Goal: Information Seeking & Learning: Learn about a topic

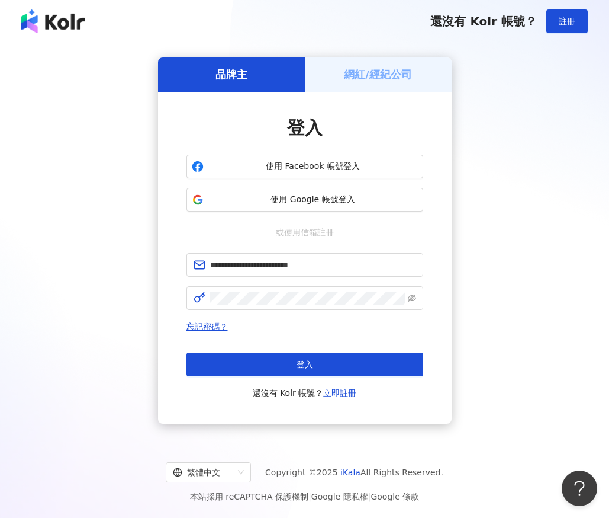
click at [320, 371] on button "登入" at bounding box center [305, 364] width 237 height 24
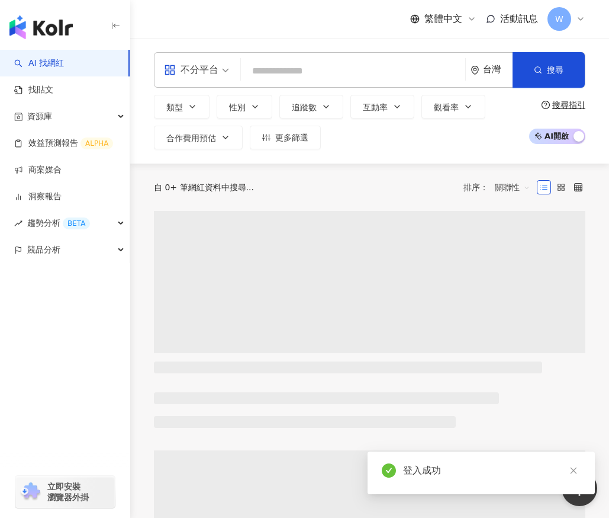
click at [287, 71] on input "search" at bounding box center [353, 71] width 215 height 23
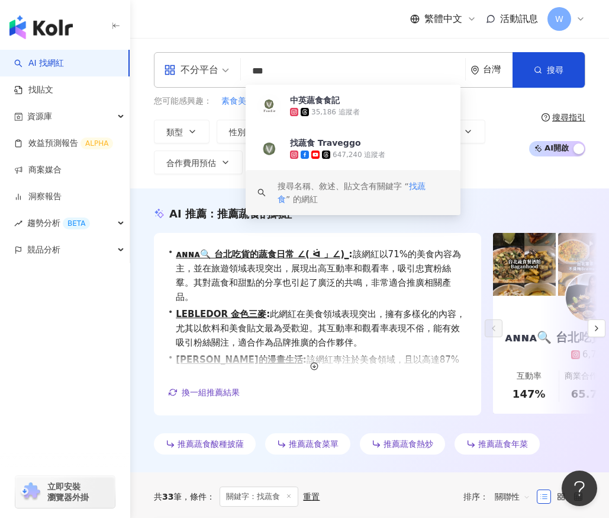
click at [194, 197] on div "AI 推薦 ： 推薦蔬食的網紅 • ᴀɴɴᴀ🔍 台北吃貨的蔬食日常 ∠( ᐛ 」∠)_ : 該網紅以71%的美食內容為主，並在旅遊領域表現突出，展現出高互動率…" at bounding box center [369, 330] width 479 height 284
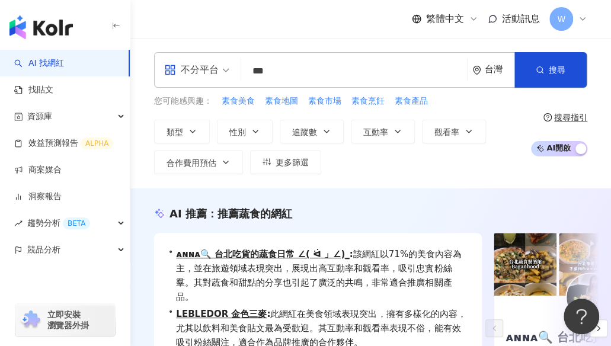
click at [451, 60] on input "***" at bounding box center [354, 71] width 216 height 23
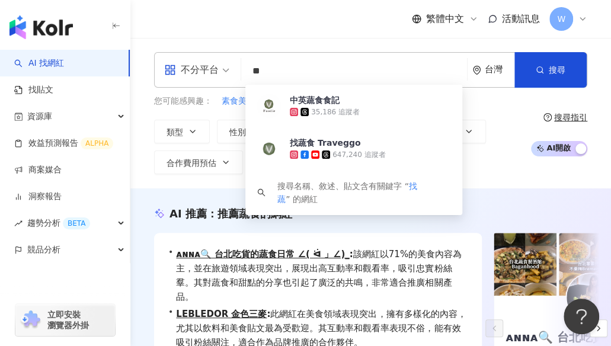
type input "*"
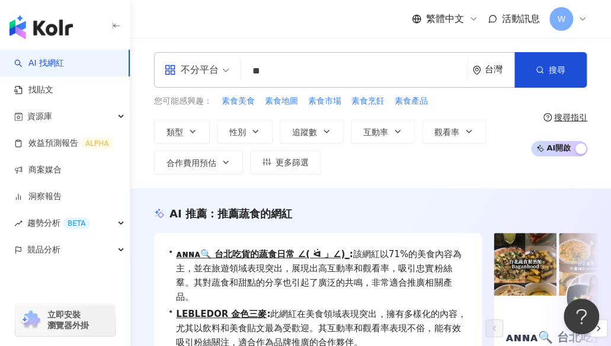
type input "*"
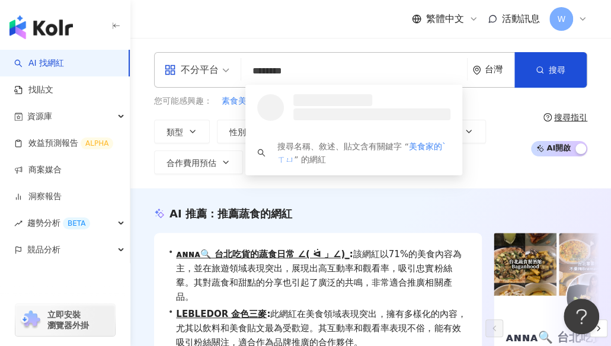
type input "******"
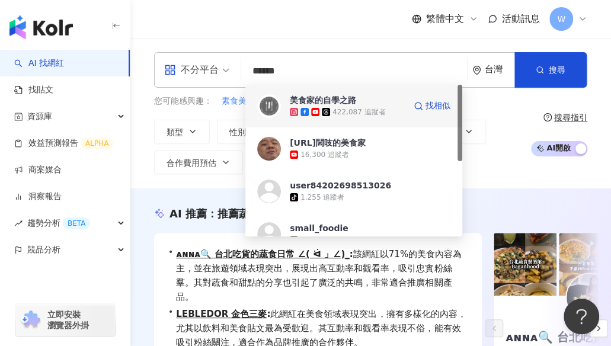
click at [393, 104] on span "美食家的自學之路" at bounding box center [346, 100] width 113 height 12
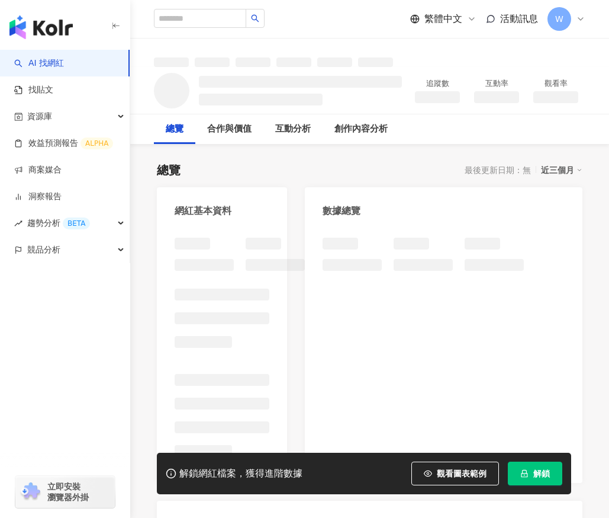
scroll to position [59, 0]
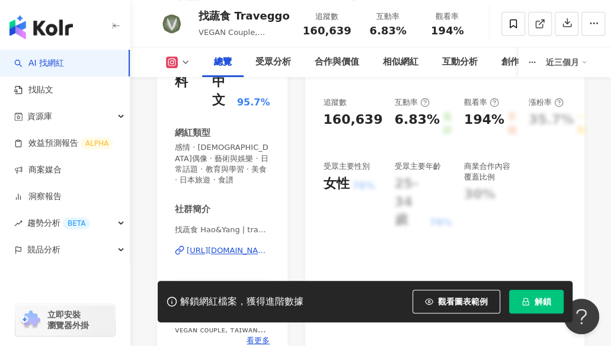
scroll to position [215, 0]
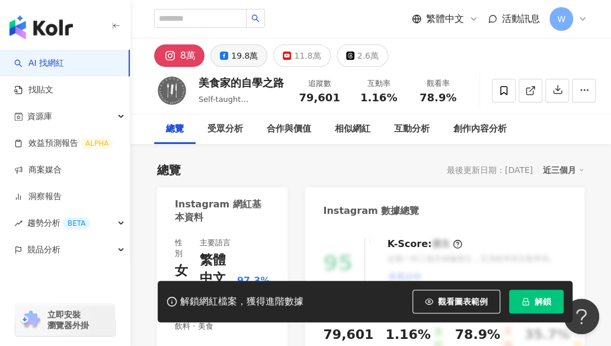
click at [236, 59] on div "19.8萬" at bounding box center [244, 55] width 27 height 17
click at [297, 60] on div "11.8萬" at bounding box center [307, 55] width 27 height 17
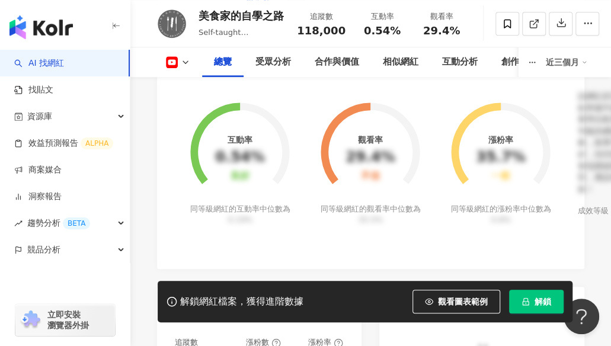
scroll to position [486, 0]
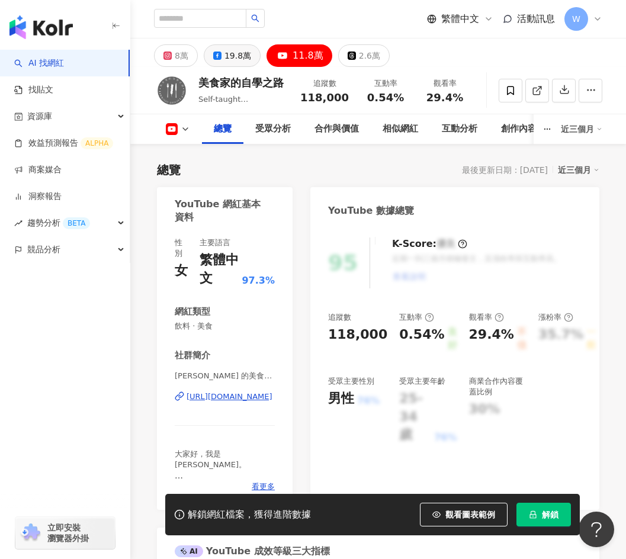
click at [235, 49] on div "19.8萬" at bounding box center [237, 55] width 27 height 17
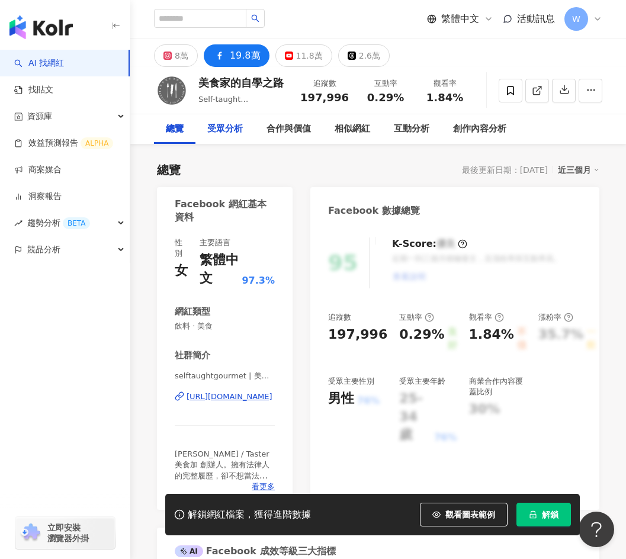
drag, startPoint x: 240, startPoint y: 135, endPoint x: 240, endPoint y: 164, distance: 29.0
click at [240, 135] on div "受眾分析" at bounding box center [225, 129] width 36 height 14
click at [312, 54] on div "11.8萬" at bounding box center [309, 55] width 27 height 17
click at [178, 61] on div "8萬" at bounding box center [182, 55] width 14 height 17
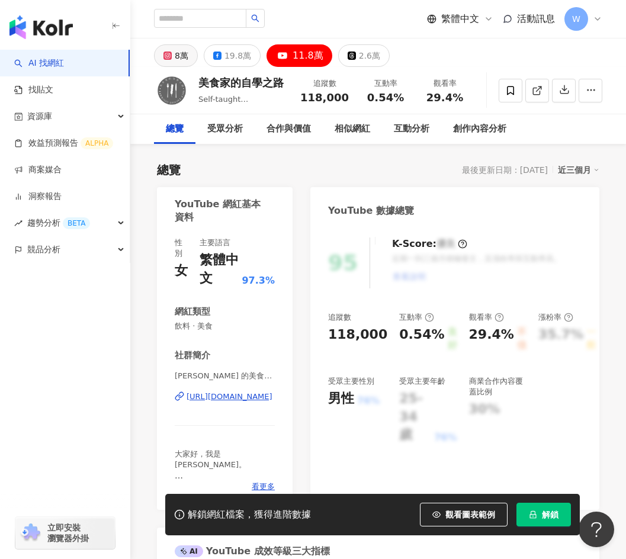
click at [178, 61] on div "8萬" at bounding box center [182, 55] width 14 height 17
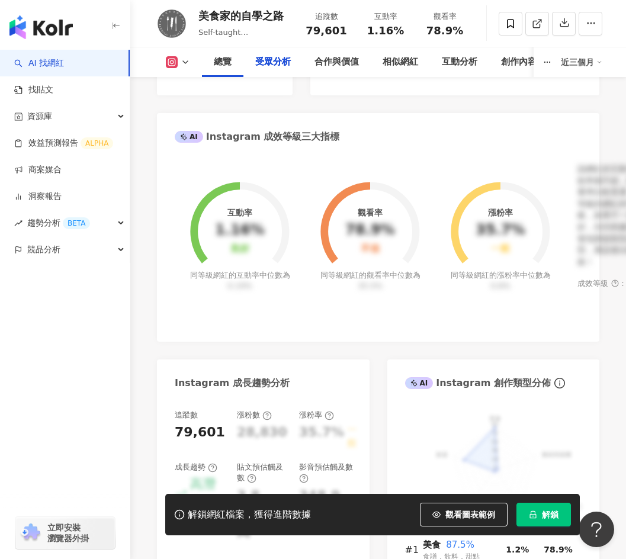
scroll to position [1125, 0]
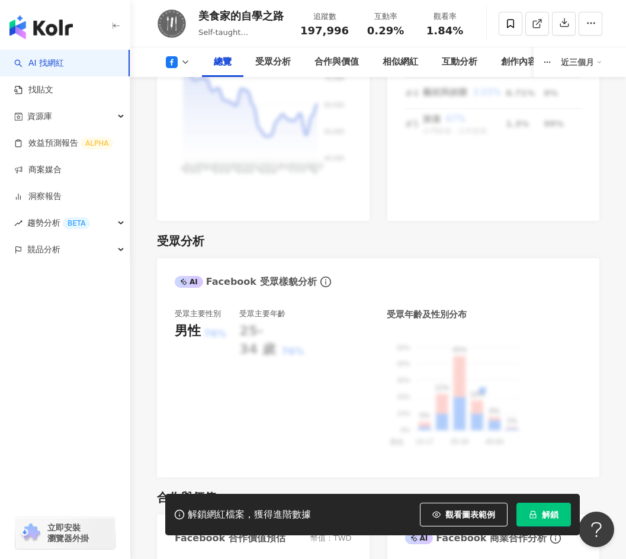
scroll to position [1055, 0]
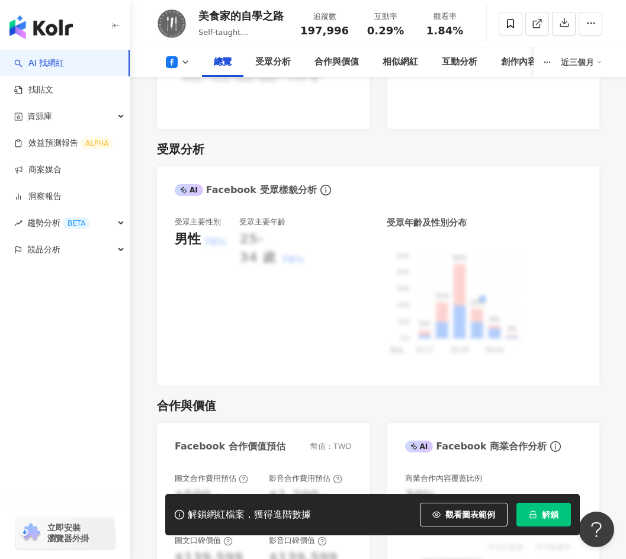
scroll to position [878, 0]
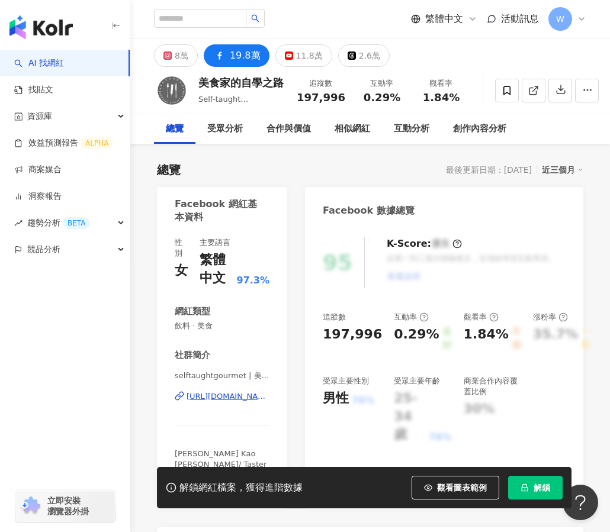
click at [366, 166] on div "總覽 最後更新日期：2025/8/12 近三個月" at bounding box center [370, 170] width 426 height 17
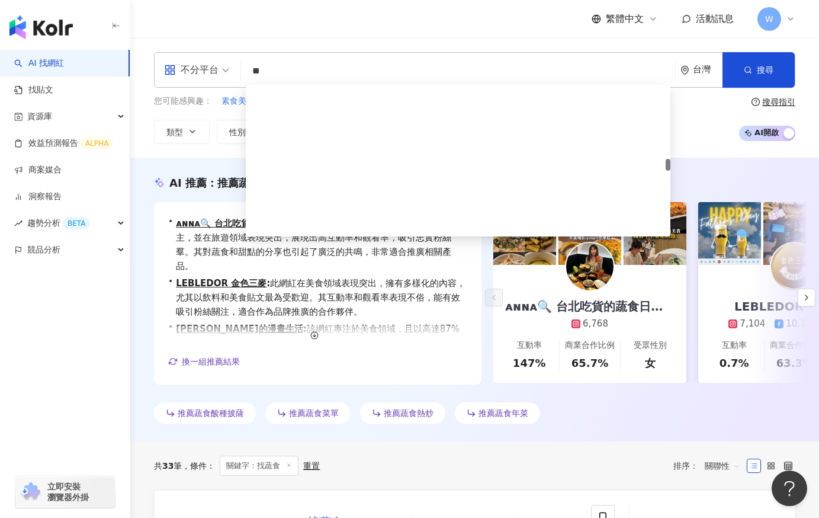
scroll to position [948, 0]
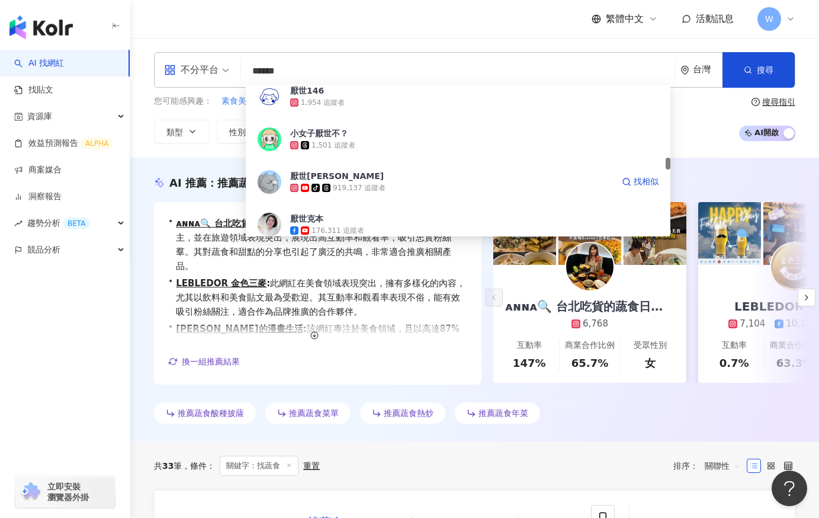
type input "****"
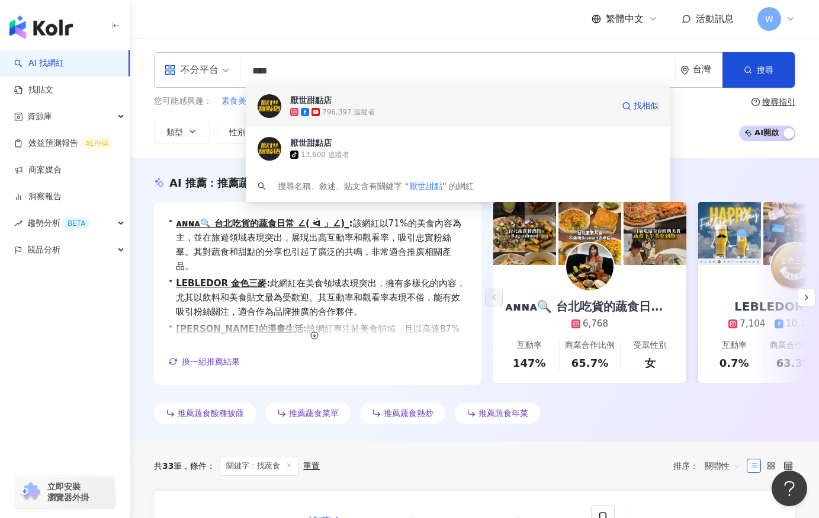
click at [344, 104] on span "厭世甜點店" at bounding box center [346, 100] width 113 height 12
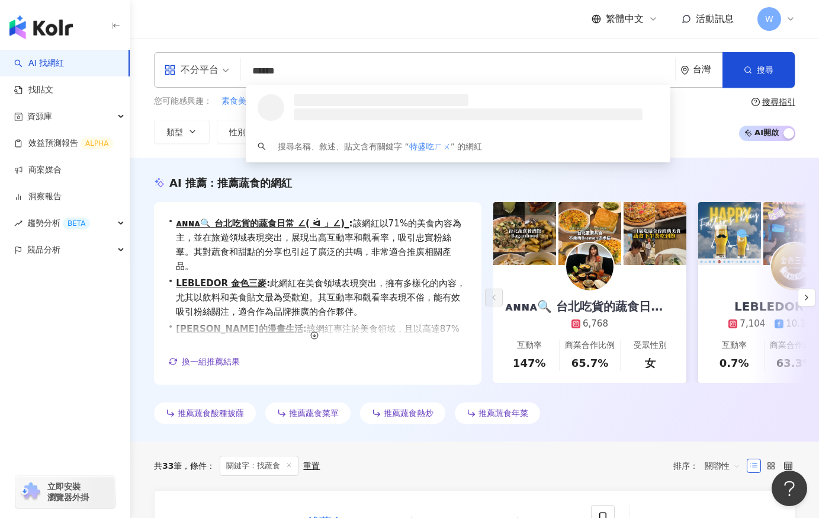
type input "****"
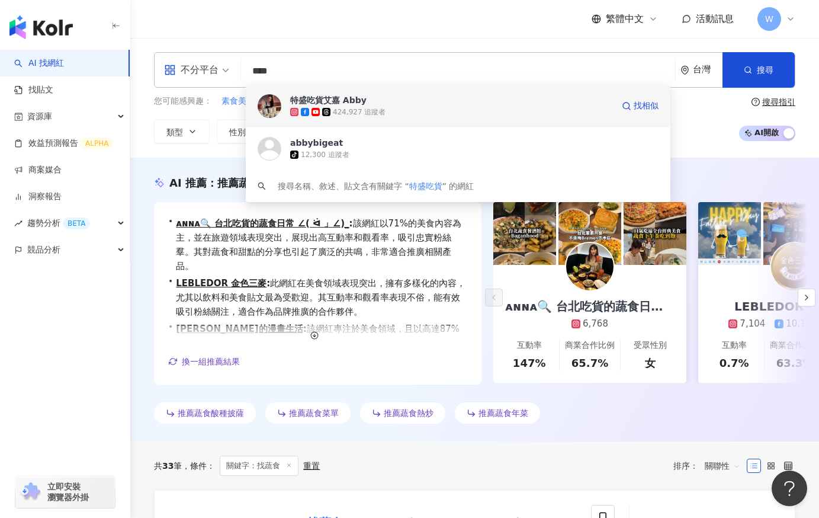
click at [492, 115] on div "424,927 追蹤者" at bounding box center [451, 112] width 323 height 12
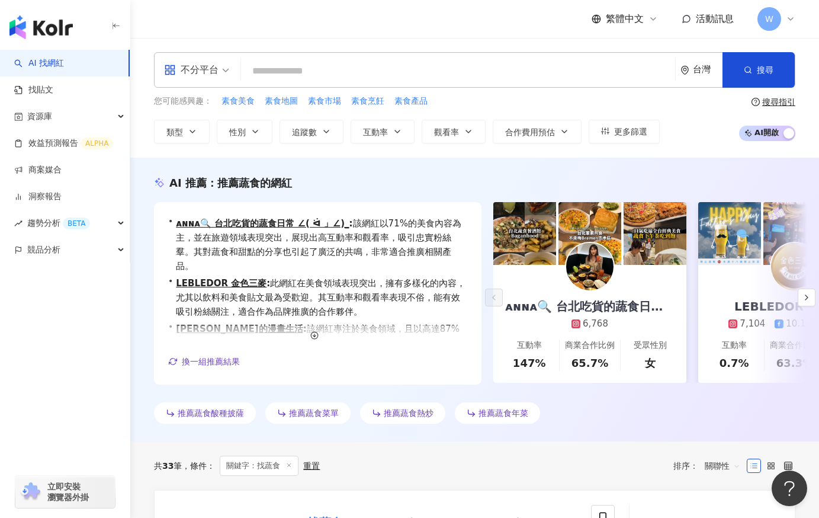
paste input "*******"
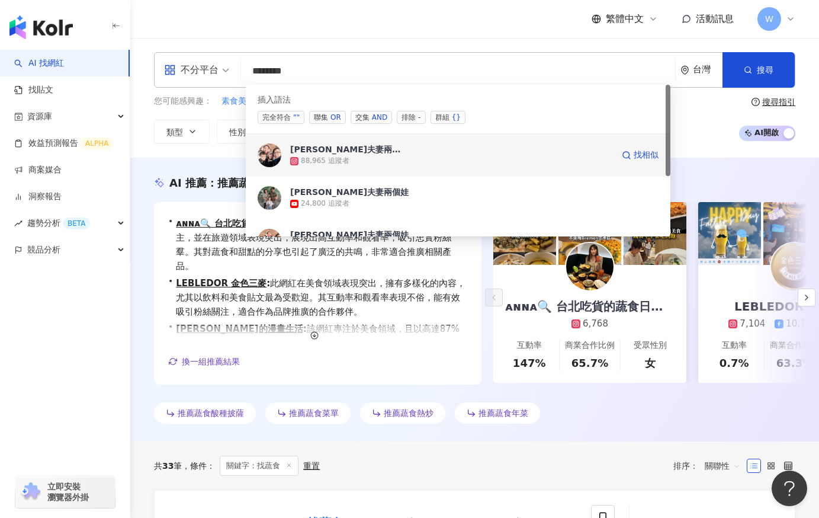
type input "*******"
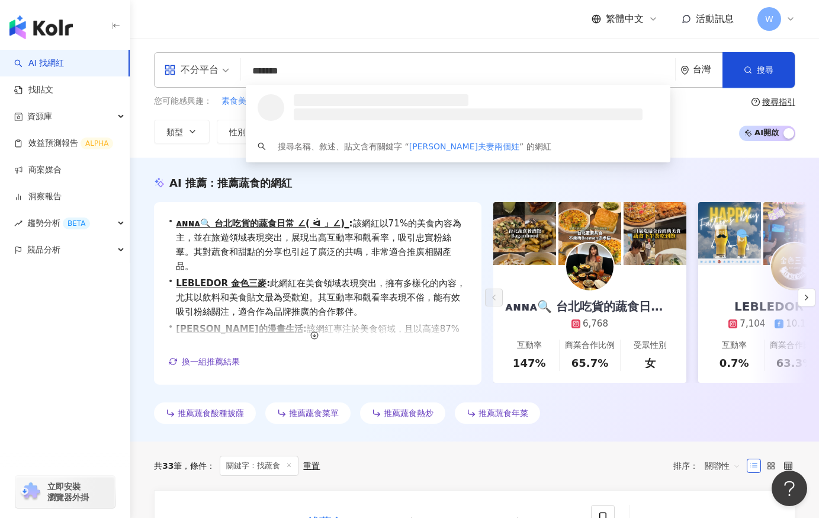
click at [350, 113] on li at bounding box center [468, 114] width 349 height 12
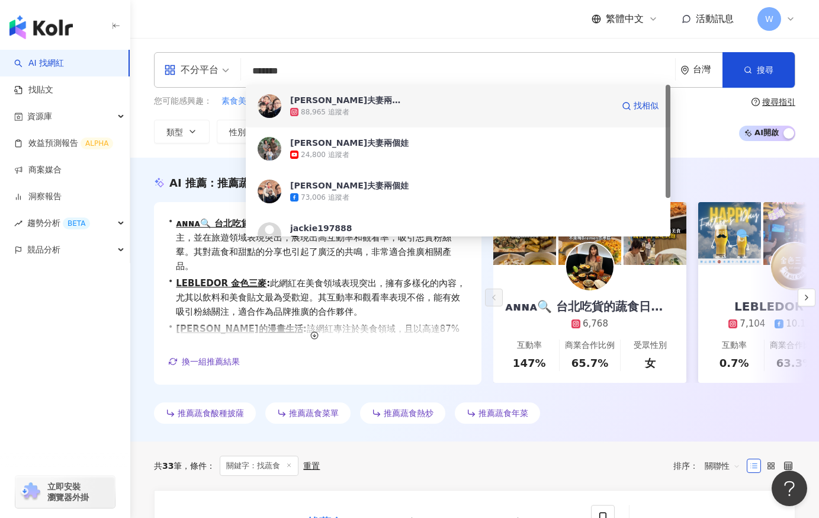
click at [343, 110] on div "88,965 追蹤者" at bounding box center [325, 112] width 49 height 10
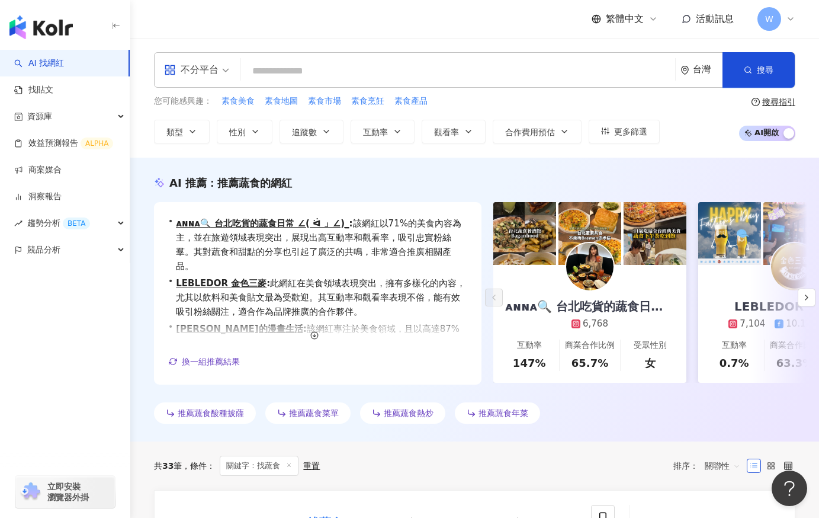
click at [291, 77] on input "search" at bounding box center [458, 71] width 425 height 23
paste input "*******"
type input "*******"
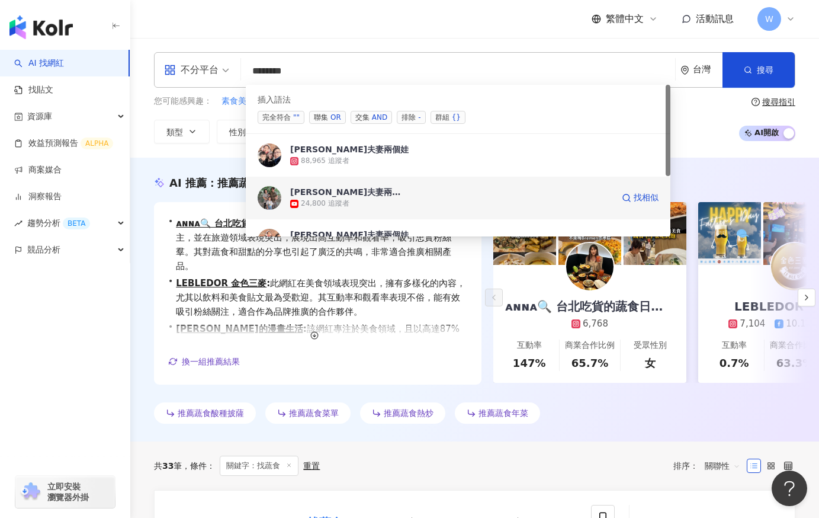
click at [352, 194] on span "[PERSON_NAME]夫妻兩個娃" at bounding box center [346, 192] width 113 height 12
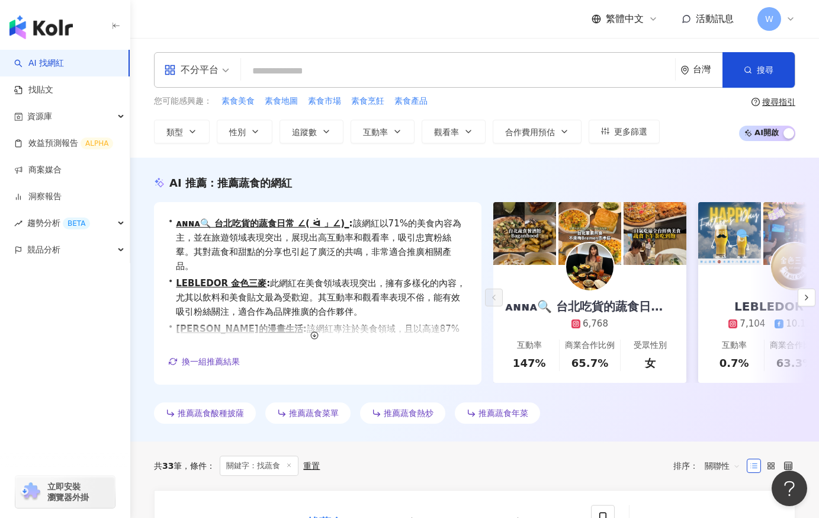
paste input "*******"
type input "*******"
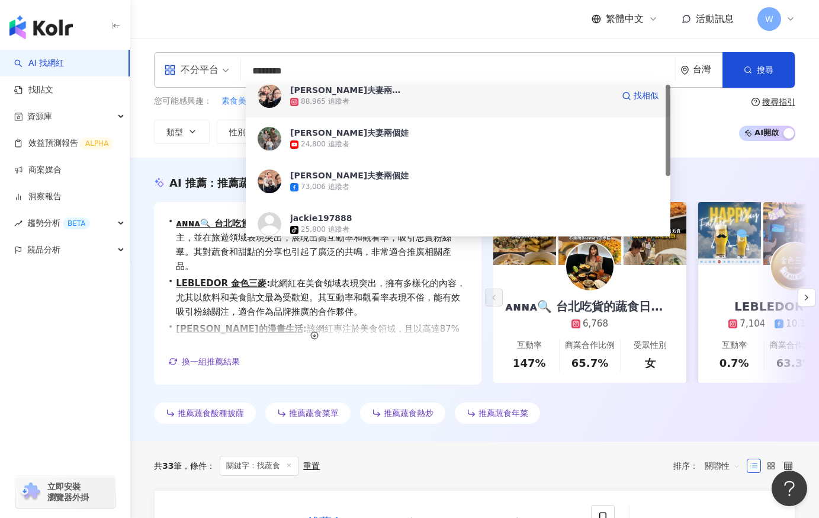
scroll to position [100, 0]
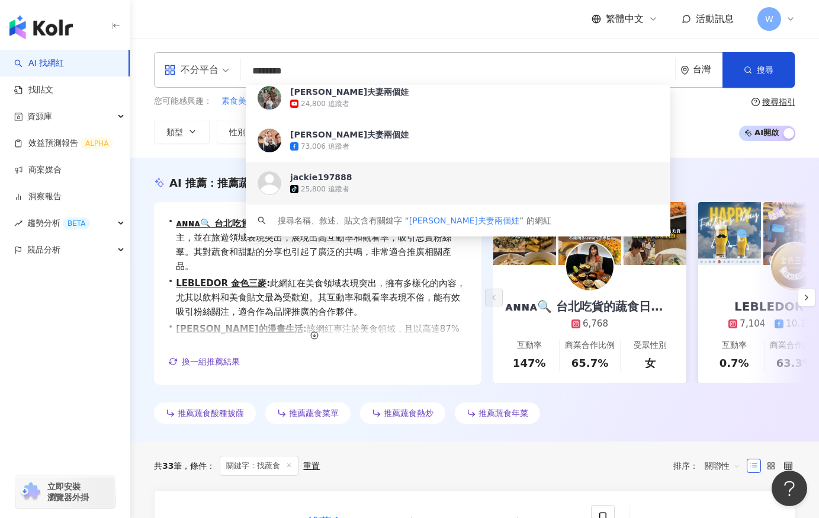
click at [315, 182] on div "jackie197888" at bounding box center [321, 177] width 62 height 12
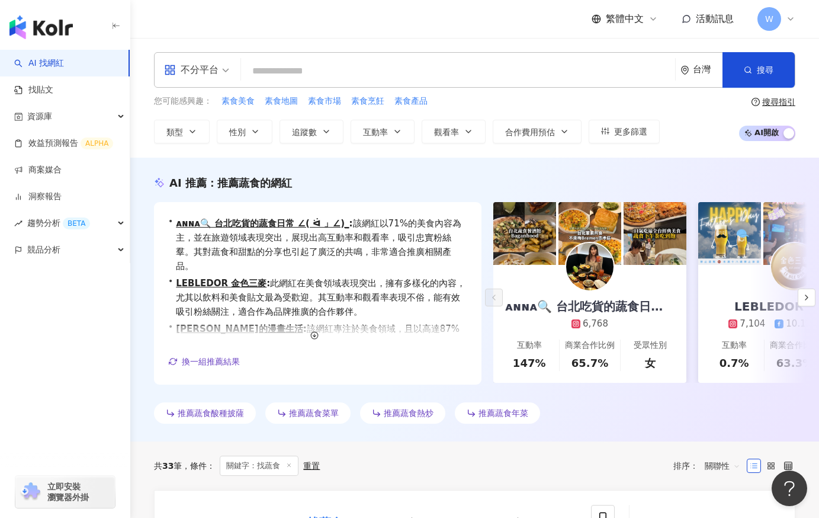
click at [301, 68] on input "search" at bounding box center [458, 71] width 425 height 23
paste input "*******"
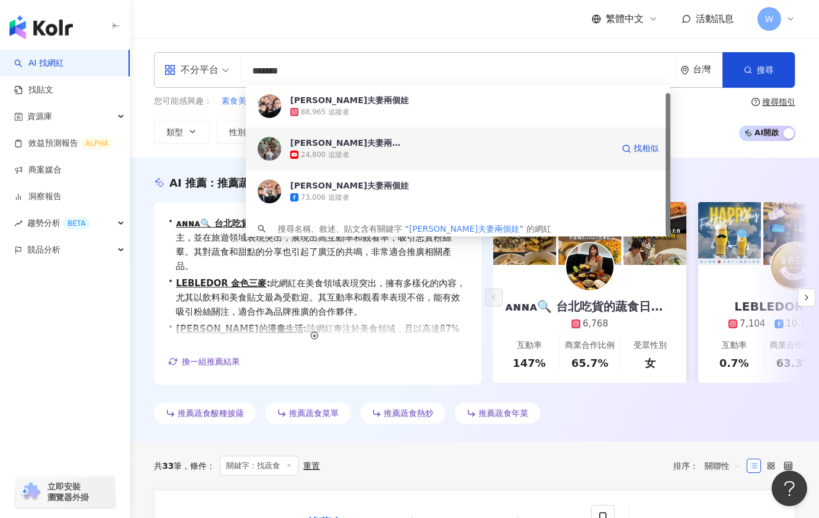
scroll to position [8, 0]
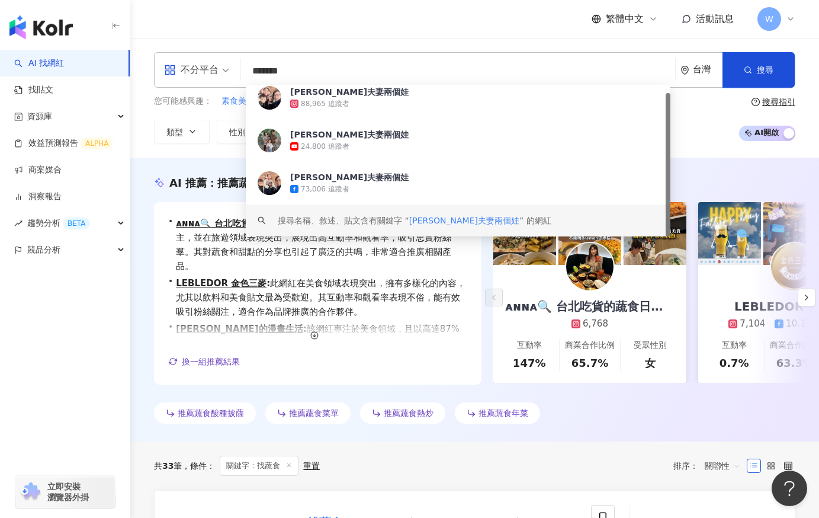
click at [460, 221] on span "傑克夫妻兩個娃" at bounding box center [464, 220] width 110 height 9
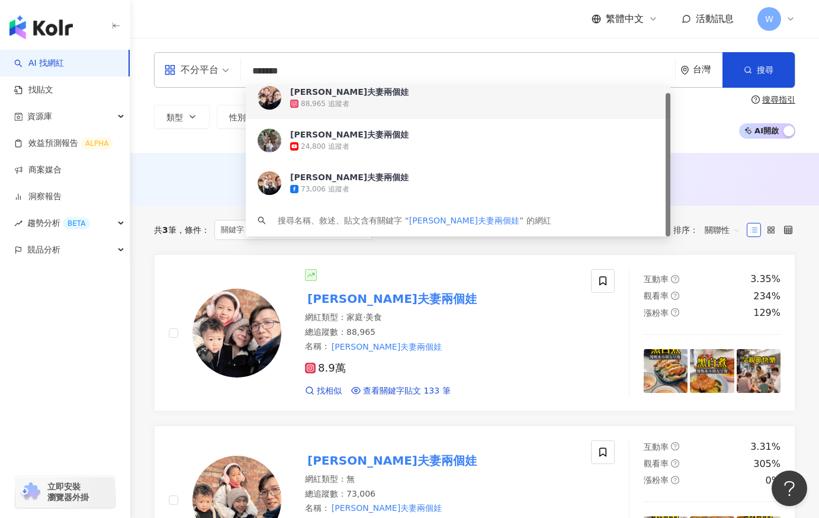
click at [223, 76] on span "不分平台" at bounding box center [196, 69] width 65 height 19
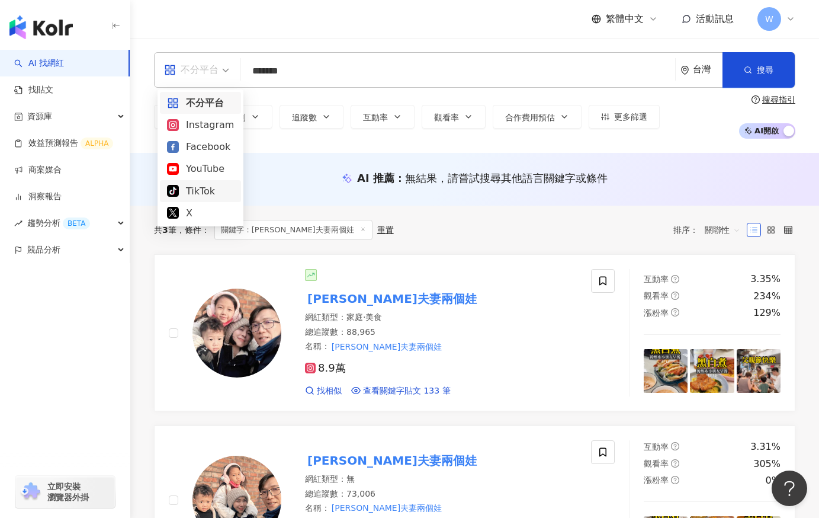
click at [206, 198] on div "TikTok" at bounding box center [200, 191] width 67 height 15
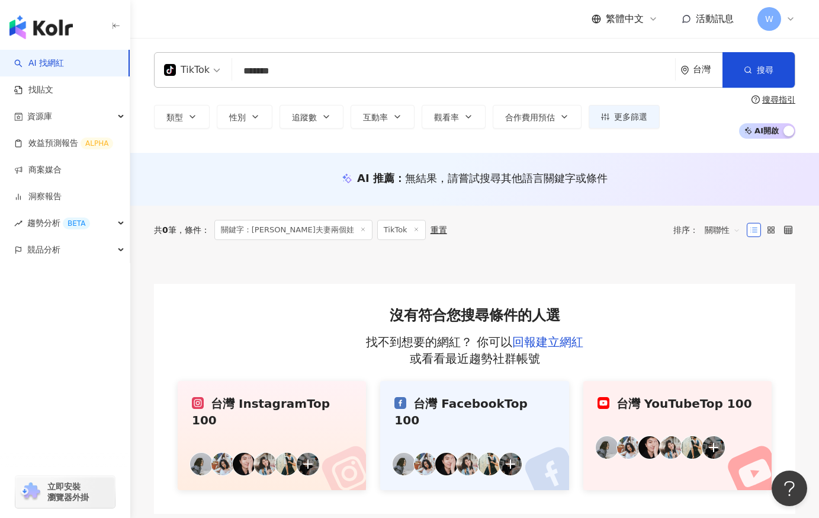
click at [325, 69] on input "*******" at bounding box center [454, 71] width 434 height 23
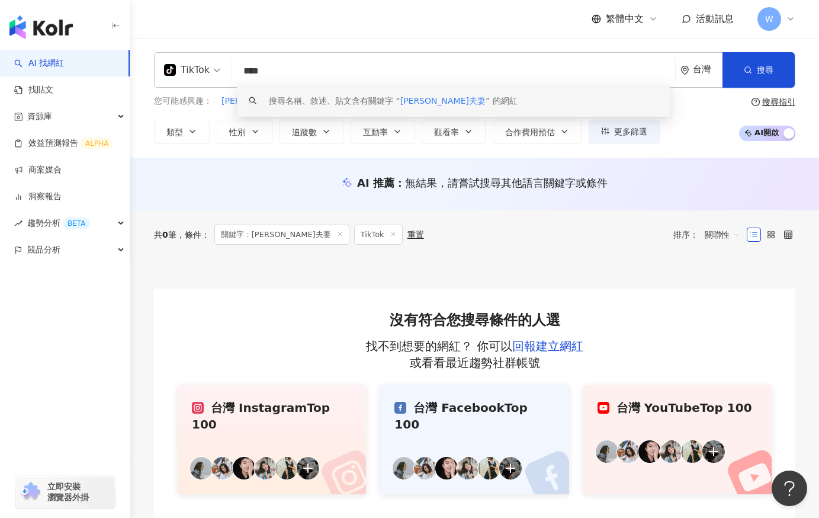
type input "**"
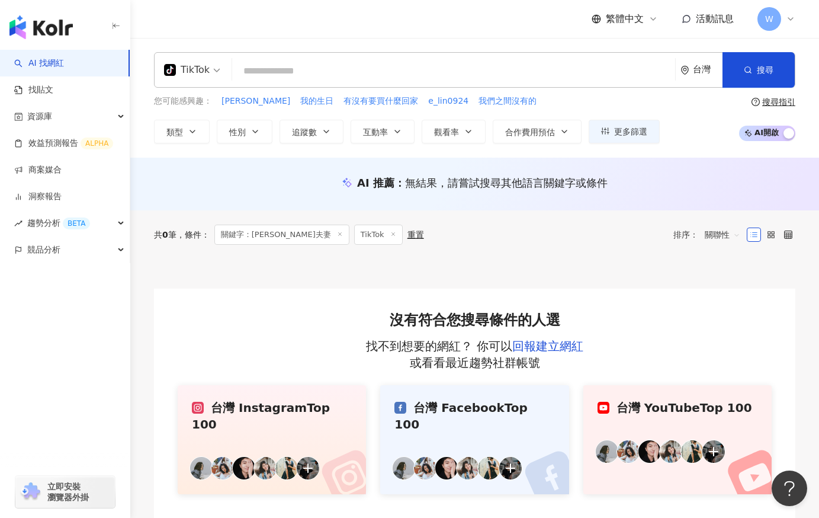
paste input "******"
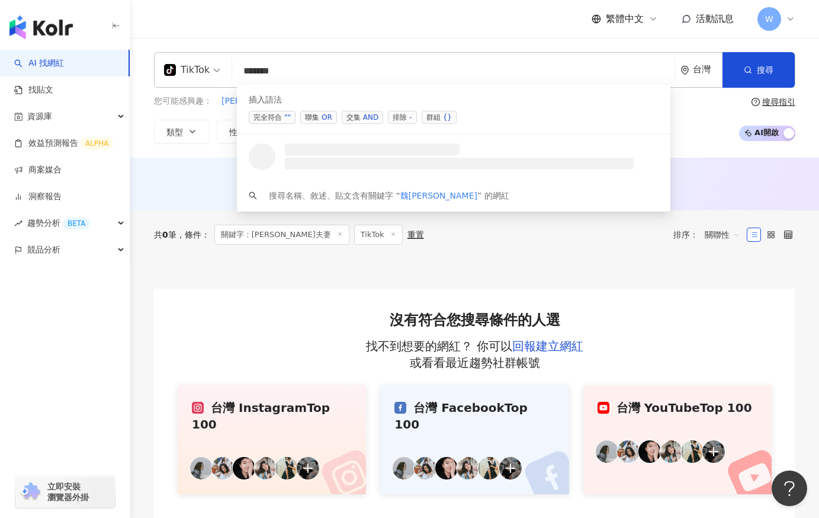
click at [196, 78] on div "TikTok" at bounding box center [187, 69] width 46 height 19
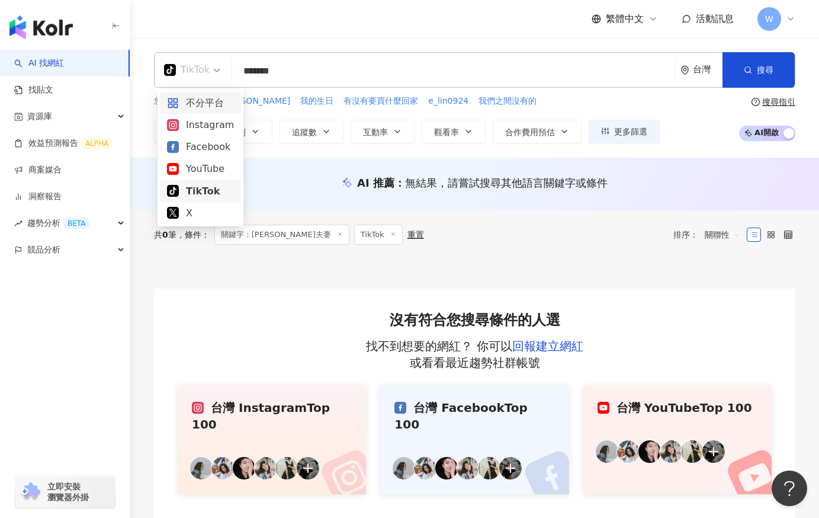
click at [190, 97] on div "不分平台" at bounding box center [200, 102] width 67 height 15
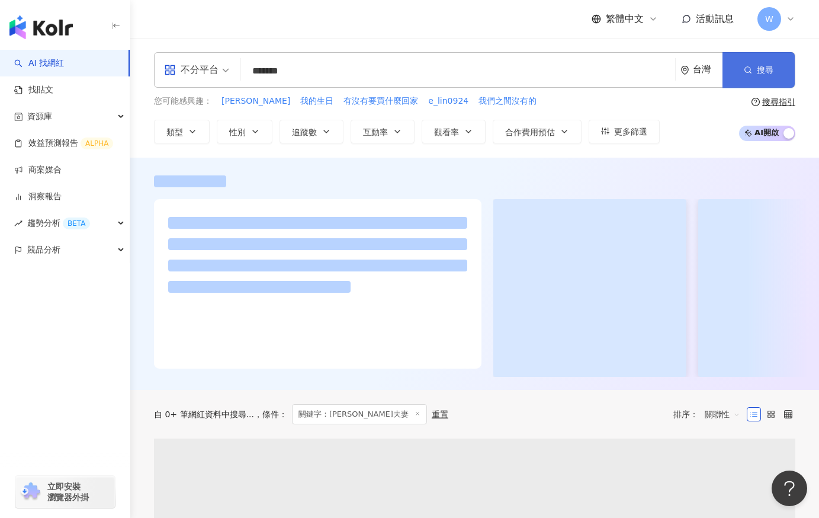
click at [756, 81] on button "搜尋" at bounding box center [759, 70] width 72 height 36
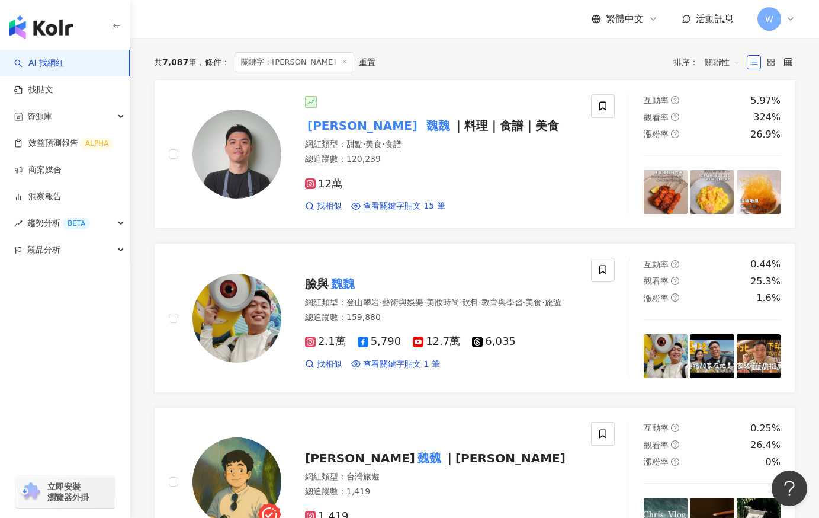
scroll to position [49, 0]
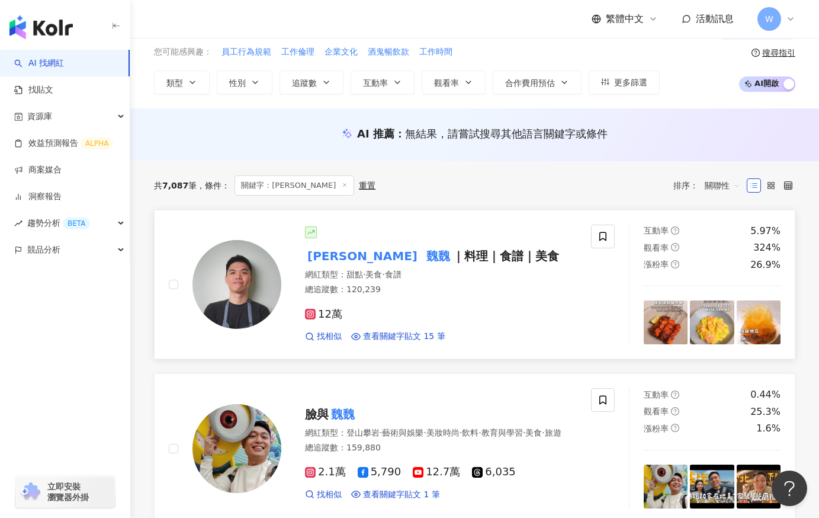
click at [424, 246] on mark "魏魏" at bounding box center [438, 255] width 28 height 19
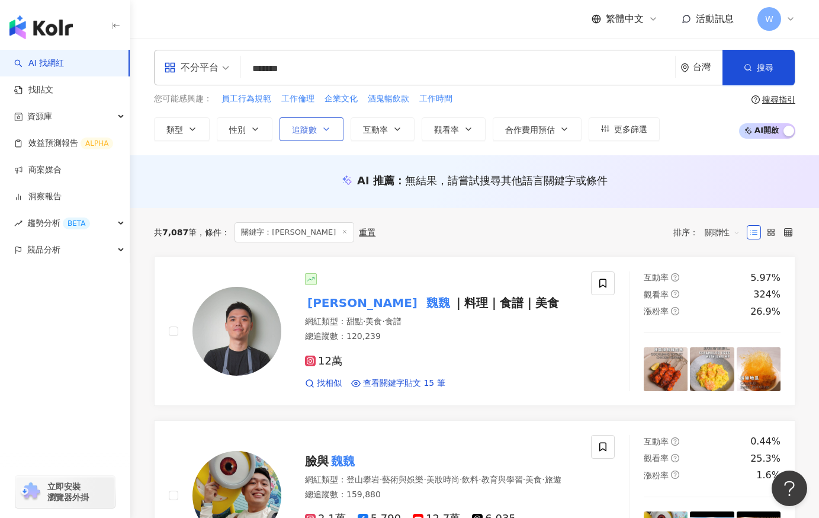
scroll to position [0, 0]
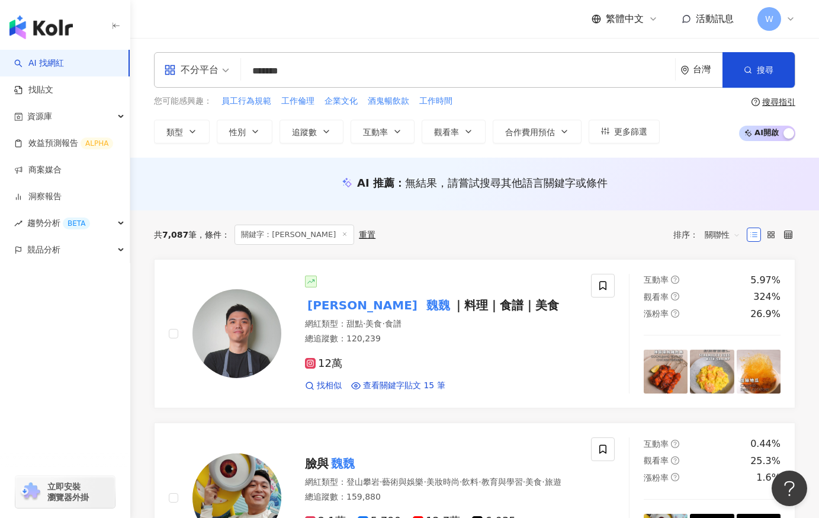
click at [336, 76] on input "******" at bounding box center [458, 71] width 425 height 23
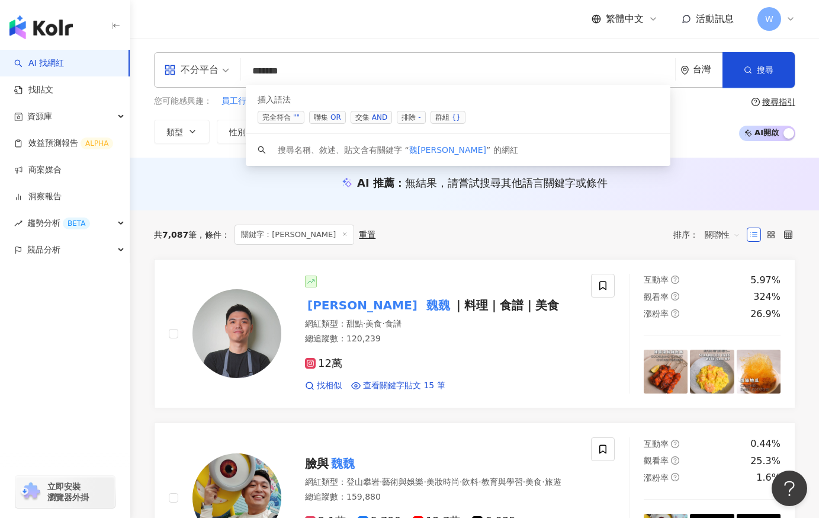
paste input "***"
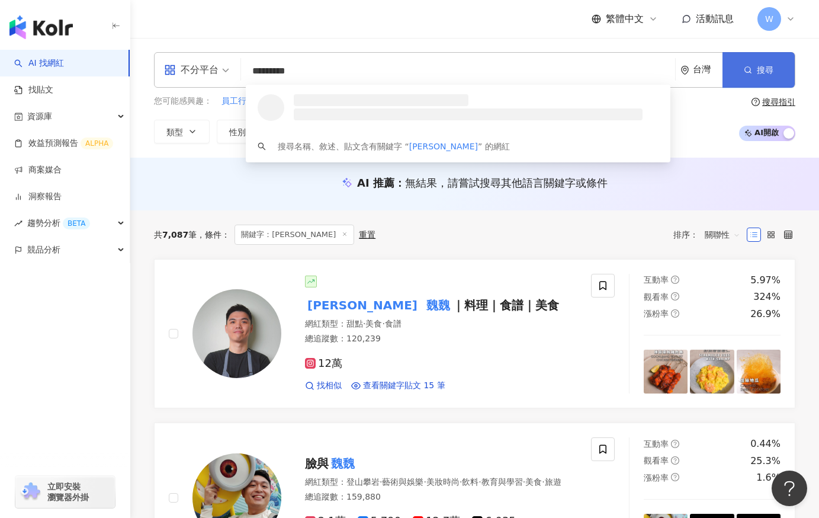
click at [749, 77] on button "搜尋" at bounding box center [759, 70] width 72 height 36
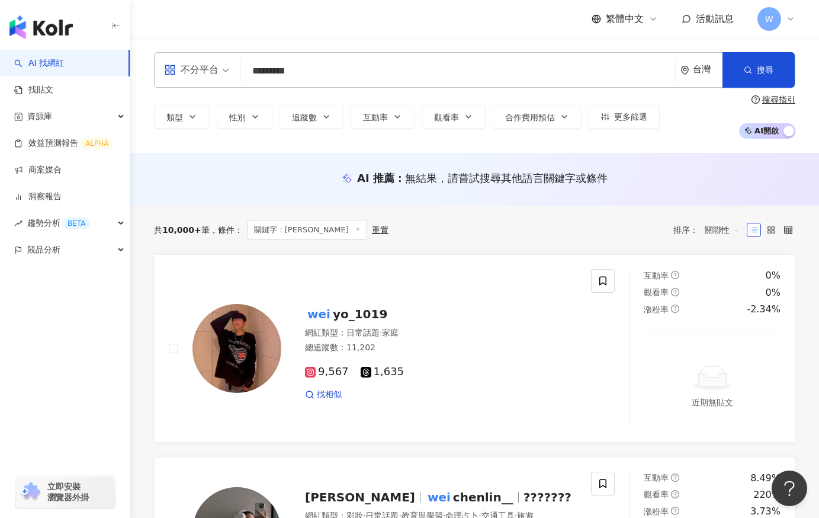
click at [188, 65] on div "不分平台" at bounding box center [191, 69] width 54 height 19
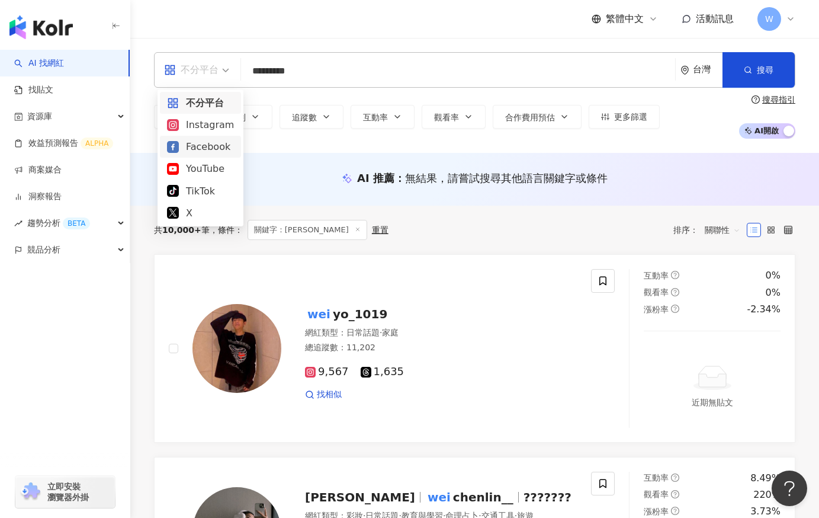
click at [201, 153] on div "Facebook" at bounding box center [200, 146] width 67 height 15
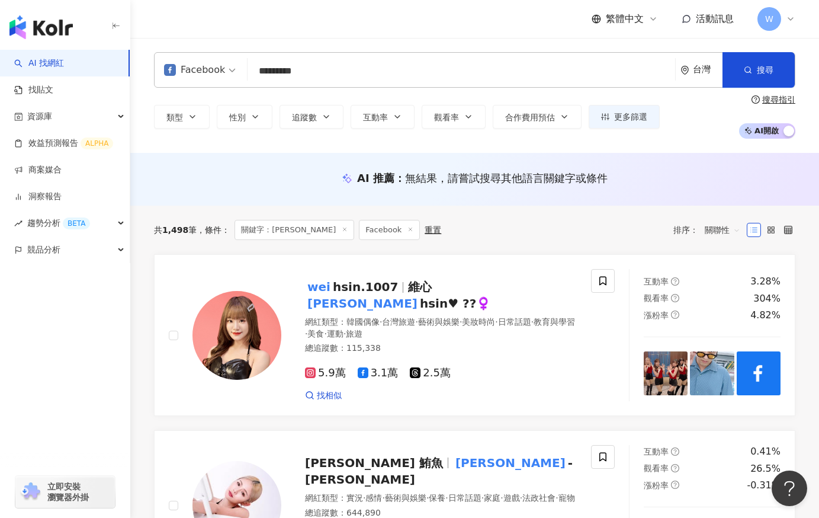
click at [311, 68] on input "*********" at bounding box center [461, 71] width 418 height 23
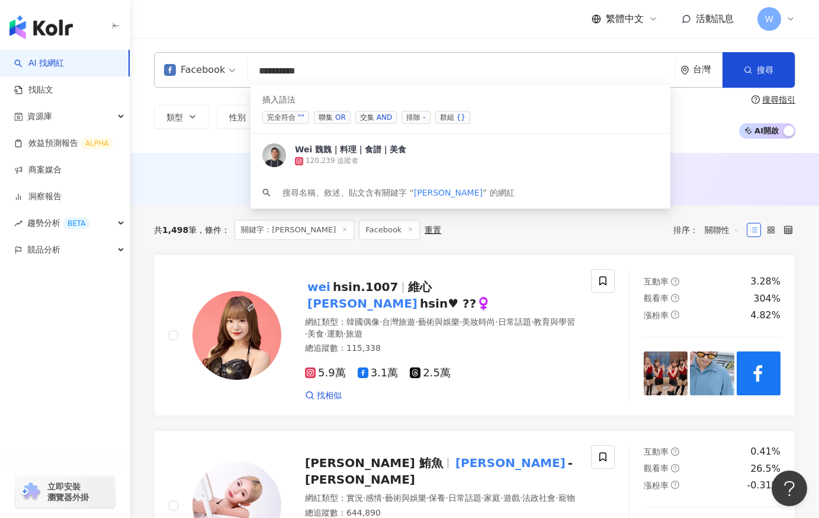
paste input "****"
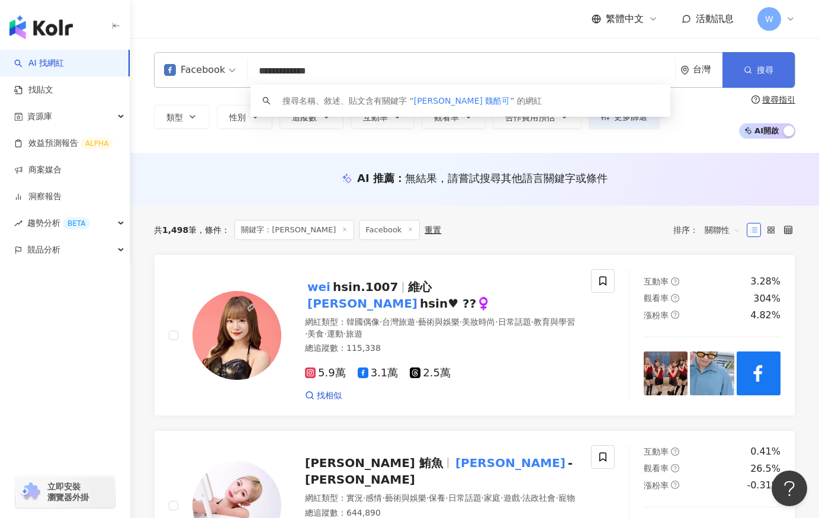
click at [766, 85] on button "搜尋" at bounding box center [759, 70] width 72 height 36
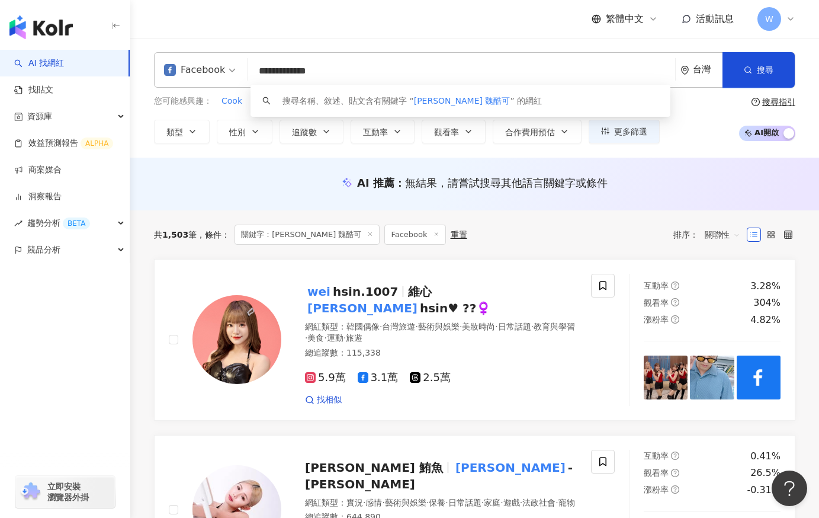
scroll to position [1, 0]
drag, startPoint x: 307, startPoint y: 70, endPoint x: 256, endPoint y: 79, distance: 51.6
click at [256, 79] on input "**********" at bounding box center [462, 71] width 420 height 23
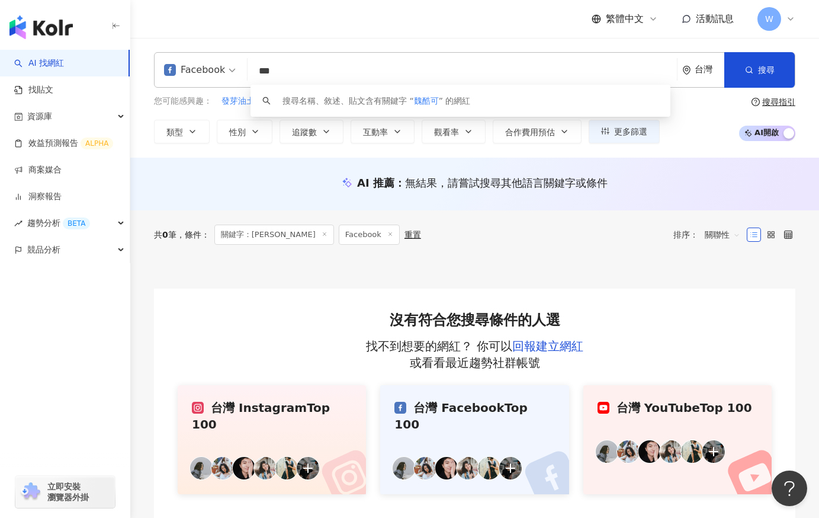
drag, startPoint x: 304, startPoint y: 74, endPoint x: 241, endPoint y: 73, distance: 63.4
click at [241, 73] on div "Facebook *** 台灣 搜尋 keyword 搜尋名稱、敘述、貼文含有關鍵字 “ 魏酷可 ” 的網紅" at bounding box center [474, 70] width 641 height 36
paste input "search"
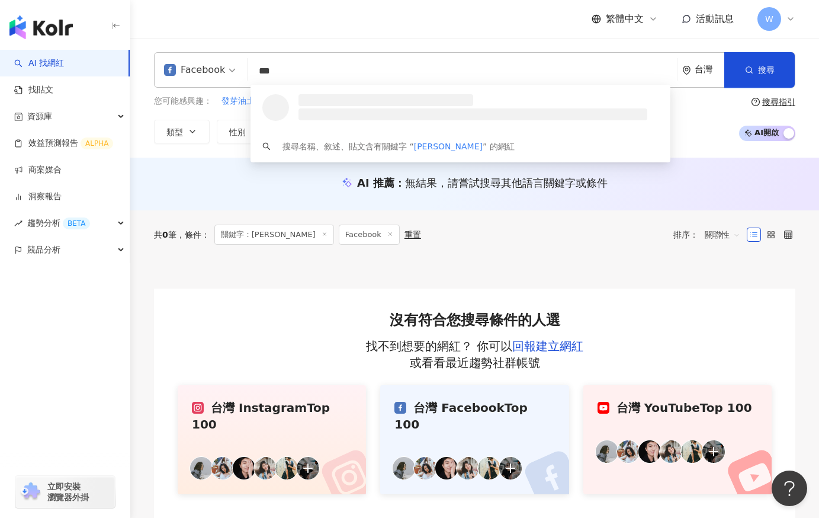
click at [190, 73] on div "Facebook" at bounding box center [194, 69] width 61 height 19
type input "***"
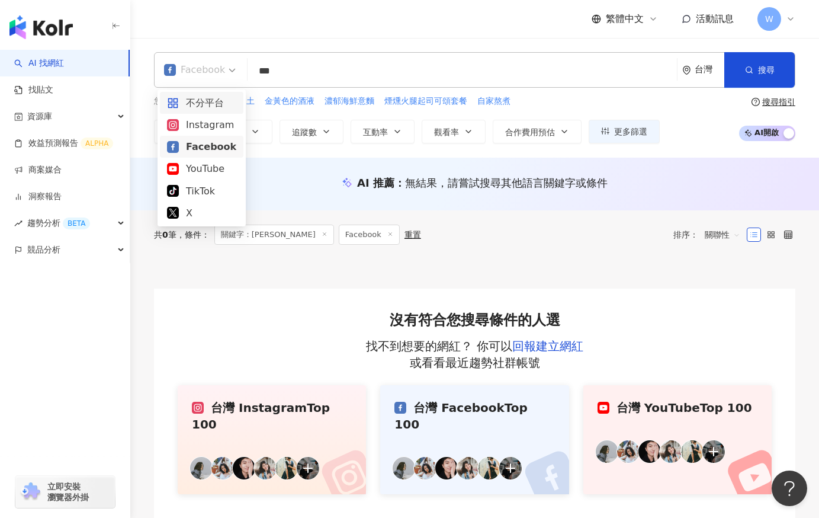
click at [190, 100] on div "不分平台" at bounding box center [201, 102] width 69 height 15
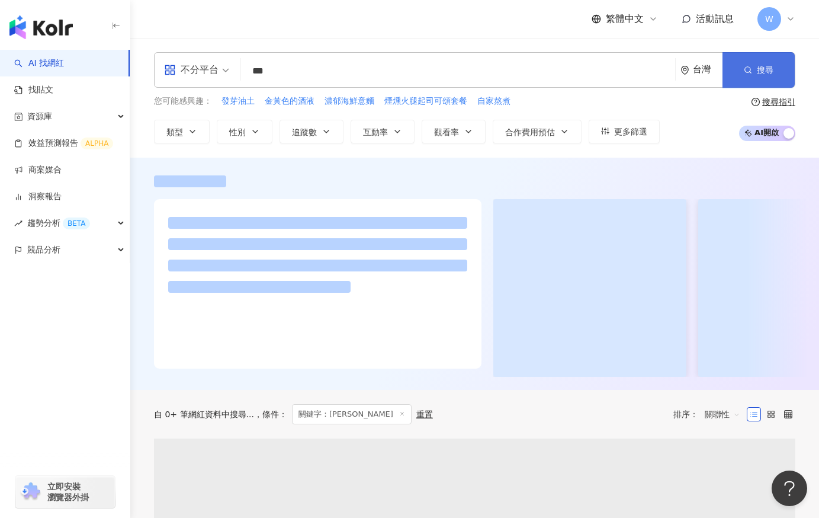
click at [750, 65] on span "button" at bounding box center [748, 69] width 8 height 9
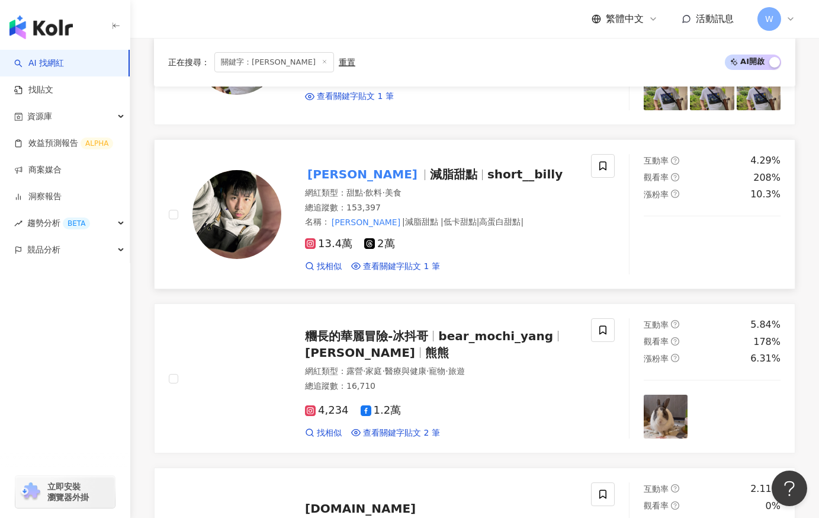
scroll to position [533, 0]
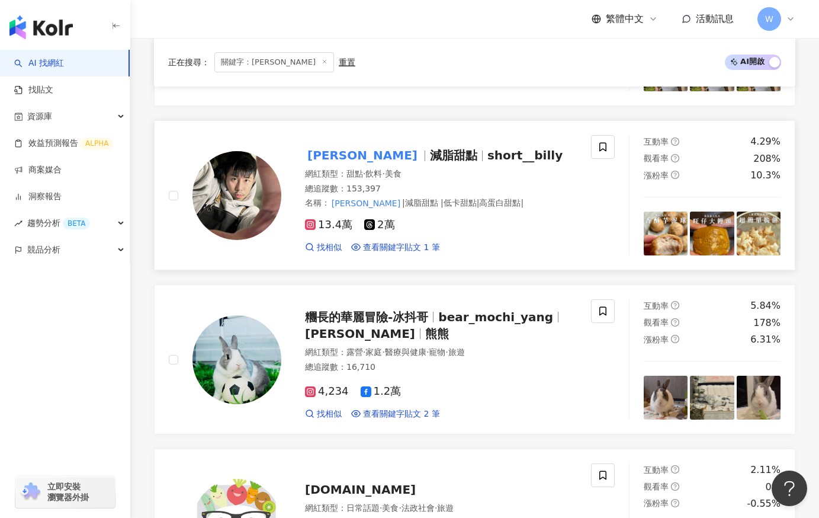
click at [430, 157] on span "減脂甜點" at bounding box center [453, 155] width 47 height 14
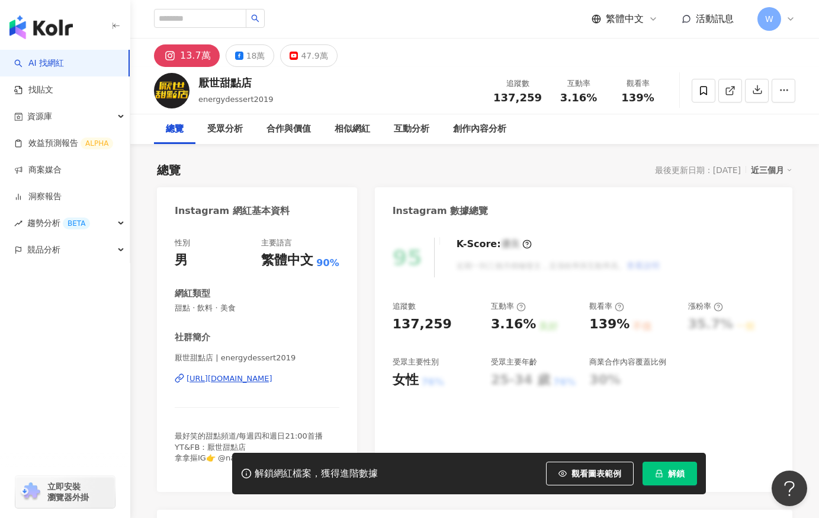
drag, startPoint x: 495, startPoint y: 97, endPoint x: 512, endPoint y: 102, distance: 18.6
click at [533, 102] on div "追蹤數 137,259" at bounding box center [517, 90] width 63 height 25
click at [500, 101] on span "137,259" at bounding box center [517, 97] width 49 height 12
drag, startPoint x: 493, startPoint y: 101, endPoint x: 540, endPoint y: 101, distance: 46.2
click at [540, 101] on div "追蹤數 137,259" at bounding box center [517, 90] width 63 height 25
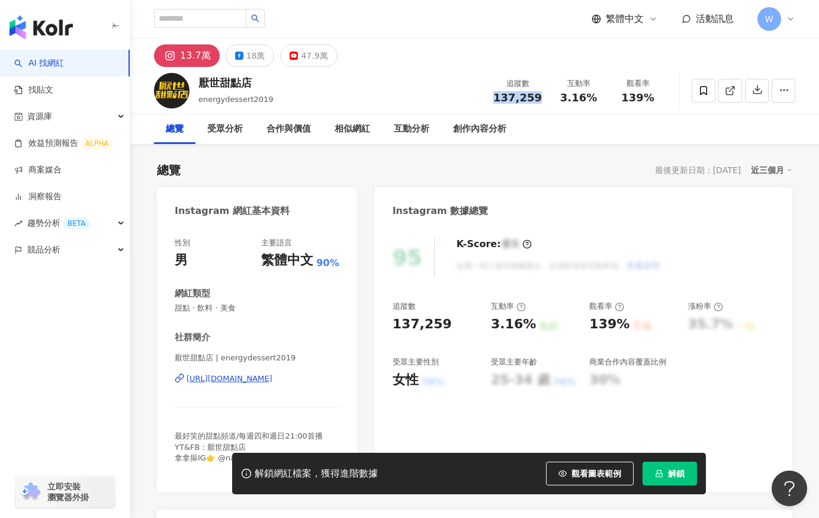
copy span "137,259"
click at [682, 62] on div "13.7萬 18萬 47.9萬" at bounding box center [474, 52] width 689 height 28
click at [301, 60] on div "47.9萬" at bounding box center [314, 55] width 27 height 17
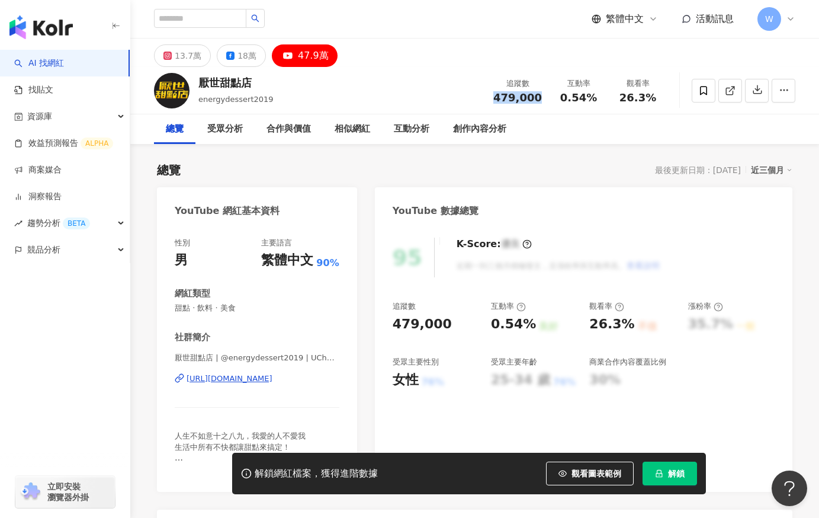
drag, startPoint x: 497, startPoint y: 97, endPoint x: 540, endPoint y: 97, distance: 42.6
click at [540, 97] on div "479,000" at bounding box center [517, 98] width 49 height 12
click at [691, 47] on div "13.7萬 18萬 47.9萬" at bounding box center [474, 52] width 689 height 28
click at [178, 51] on div "13.7萬" at bounding box center [188, 55] width 27 height 17
click at [235, 55] on icon at bounding box center [230, 56] width 8 height 8
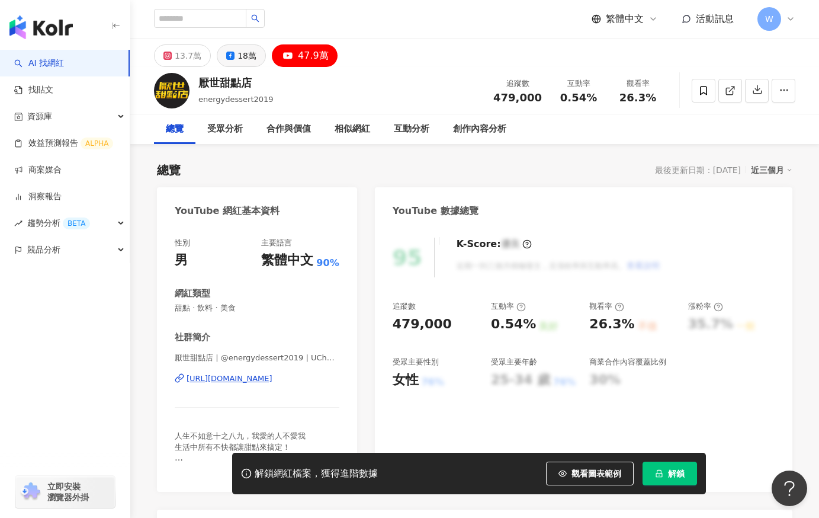
click at [235, 55] on icon at bounding box center [230, 56] width 8 height 8
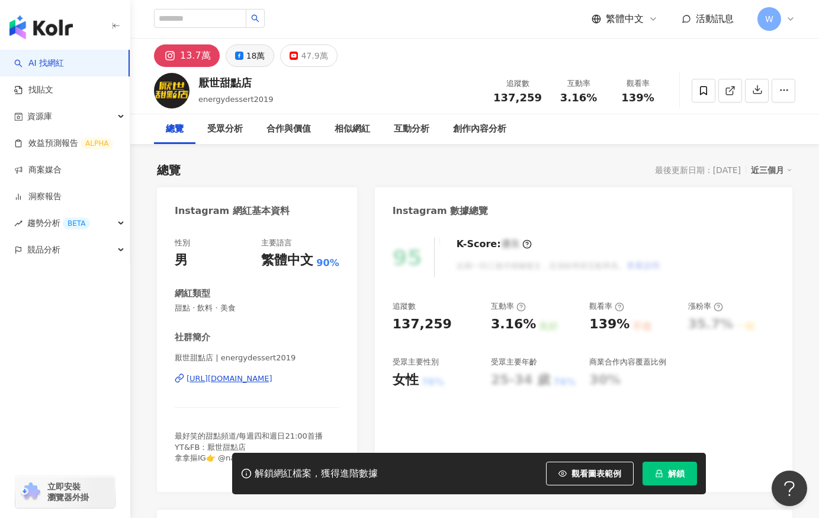
click at [255, 61] on div "18萬" at bounding box center [255, 55] width 19 height 17
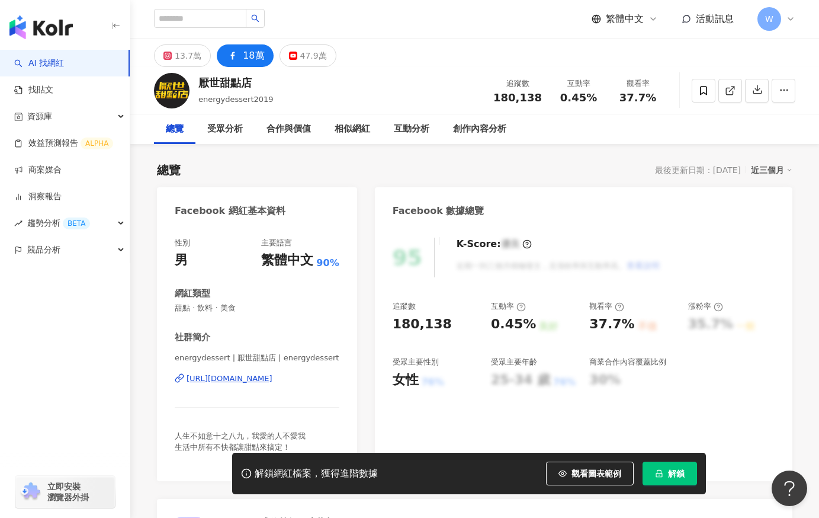
drag, startPoint x: 492, startPoint y: 97, endPoint x: 540, endPoint y: 100, distance: 48.6
click at [540, 100] on div "追蹤數 180,138" at bounding box center [517, 90] width 63 height 25
drag, startPoint x: 232, startPoint y: 56, endPoint x: 430, endPoint y: 126, distance: 210.4
click at [430, 126] on div "互動分析" at bounding box center [411, 129] width 59 height 30
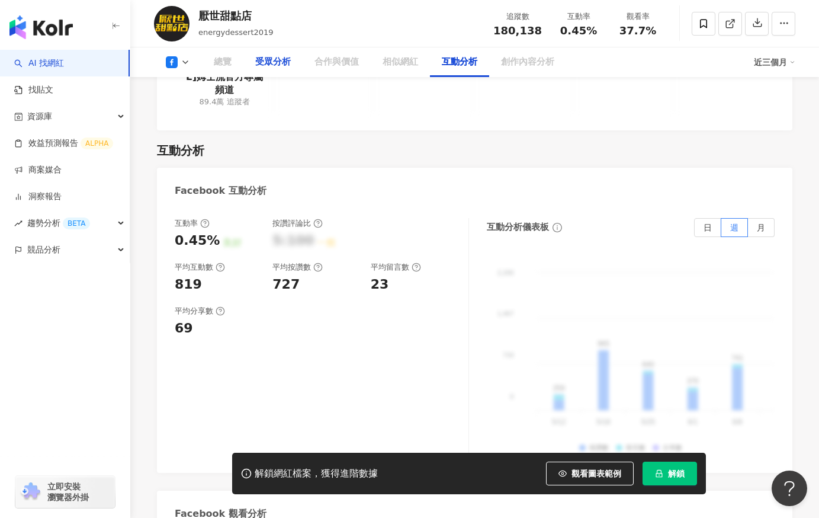
click at [265, 73] on div "受眾分析" at bounding box center [272, 62] width 59 height 30
click at [268, 65] on div "受眾分析" at bounding box center [273, 62] width 36 height 14
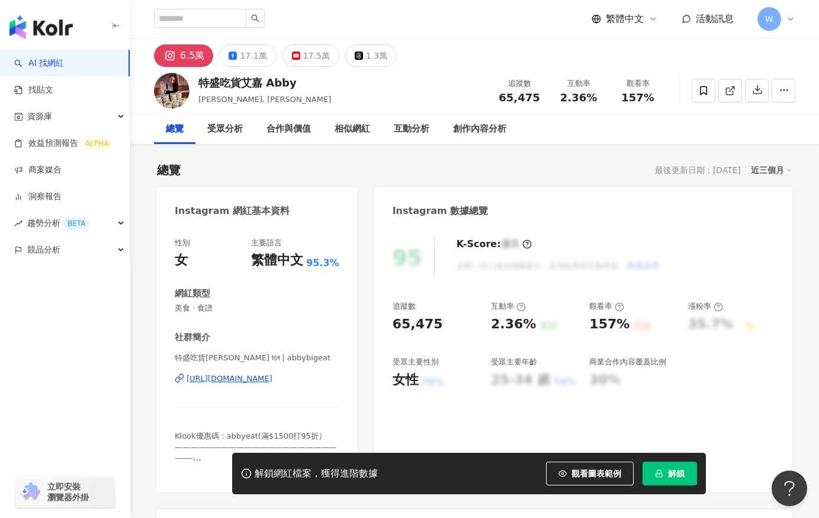
click at [692, 39] on div "6.5萬 17.1萬 17.5萬 1.3萬" at bounding box center [474, 52] width 689 height 28
drag, startPoint x: 492, startPoint y: 100, endPoint x: 540, endPoint y: 103, distance: 47.5
click at [540, 103] on div "追蹤數 65,475" at bounding box center [519, 90] width 59 height 25
copy span "65,475"
click at [259, 63] on div "17.1萬" at bounding box center [253, 55] width 27 height 17
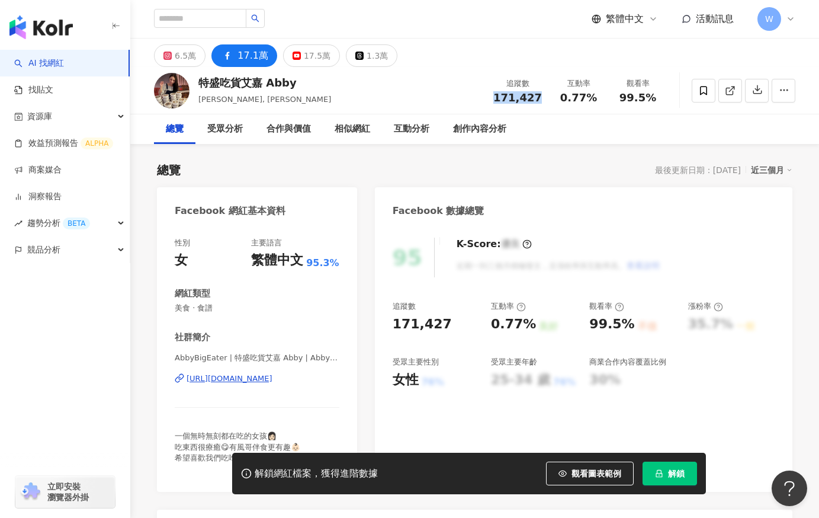
drag, startPoint x: 498, startPoint y: 100, endPoint x: 540, endPoint y: 101, distance: 42.1
click at [540, 101] on div "171,427" at bounding box center [517, 98] width 49 height 12
copy span "171,427"
click at [698, 60] on div "6.5萬 17.1萬 17.5萬 1.3萬" at bounding box center [474, 52] width 689 height 28
click at [305, 56] on div "17.5萬" at bounding box center [317, 55] width 27 height 17
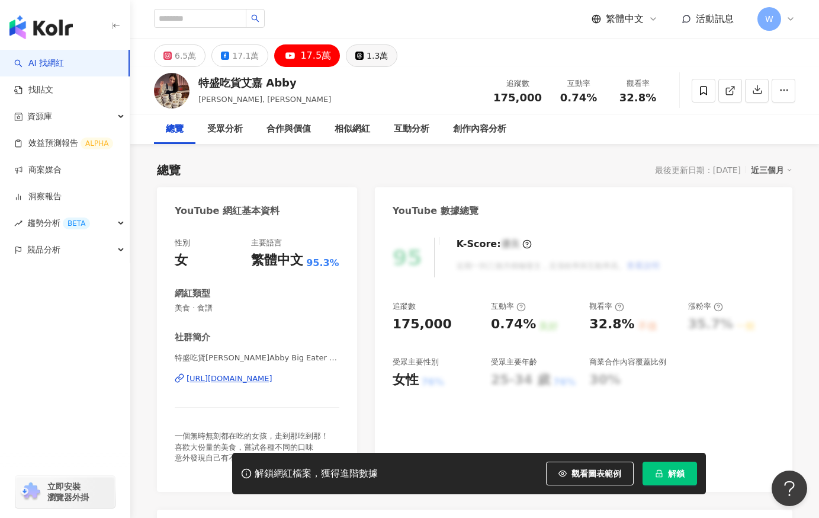
click at [355, 55] on icon at bounding box center [359, 56] width 8 height 8
click at [367, 54] on div "1.3萬" at bounding box center [377, 55] width 21 height 17
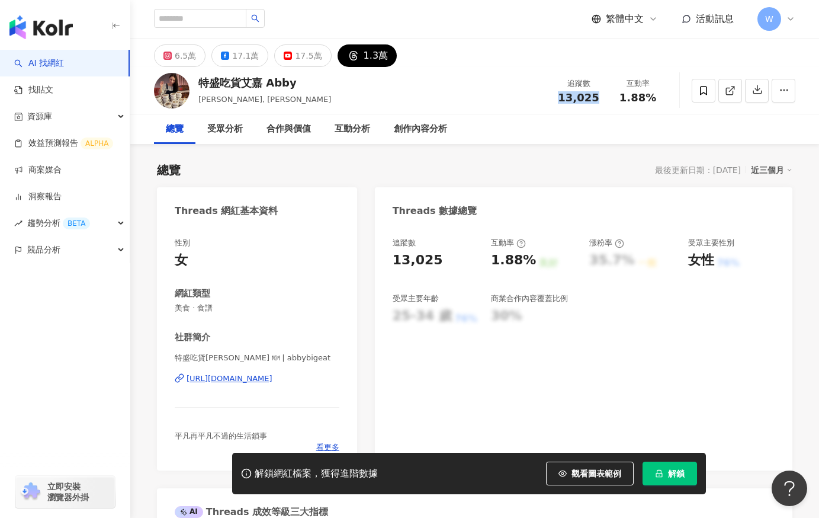
drag, startPoint x: 552, startPoint y: 96, endPoint x: 604, endPoint y: 99, distance: 52.2
click at [604, 99] on div "追蹤數 13,025" at bounding box center [578, 90] width 59 height 25
copy span "13,025"
drag, startPoint x: 718, startPoint y: 58, endPoint x: 703, endPoint y: 62, distance: 15.4
click at [718, 58] on div "6.5萬 17.1萬 17.5萬 1.3萬" at bounding box center [474, 52] width 689 height 28
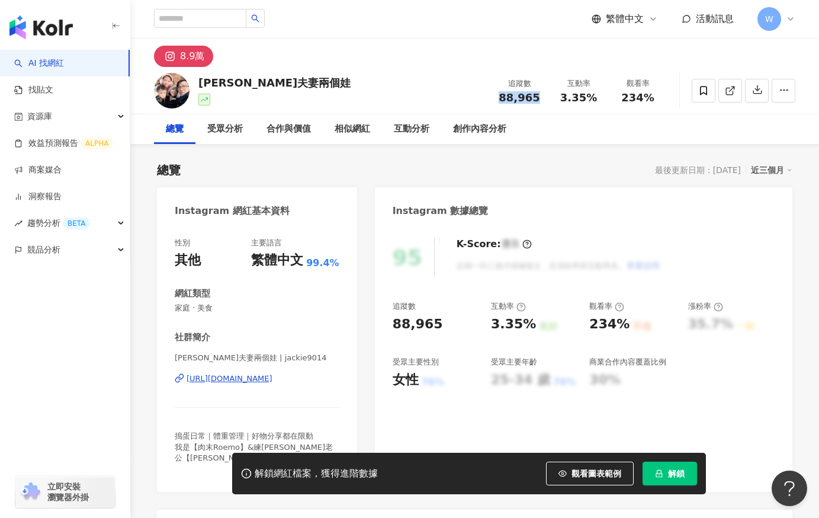
drag, startPoint x: 498, startPoint y: 94, endPoint x: 540, endPoint y: 99, distance: 41.7
click at [540, 99] on div "88,965" at bounding box center [519, 98] width 45 height 12
copy span "88,965"
click at [738, 65] on div "8.9萬" at bounding box center [474, 52] width 689 height 28
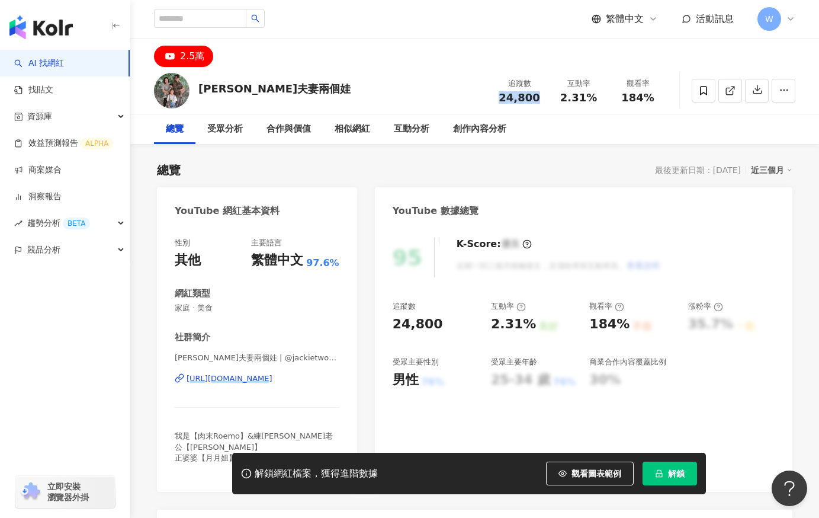
drag, startPoint x: 505, startPoint y: 104, endPoint x: 540, endPoint y: 102, distance: 35.0
click at [540, 102] on div "24,800" at bounding box center [519, 98] width 45 height 12
copy span "24,800"
drag, startPoint x: 735, startPoint y: 53, endPoint x: 675, endPoint y: 31, distance: 64.5
click at [735, 53] on div "2.5萬" at bounding box center [474, 52] width 689 height 28
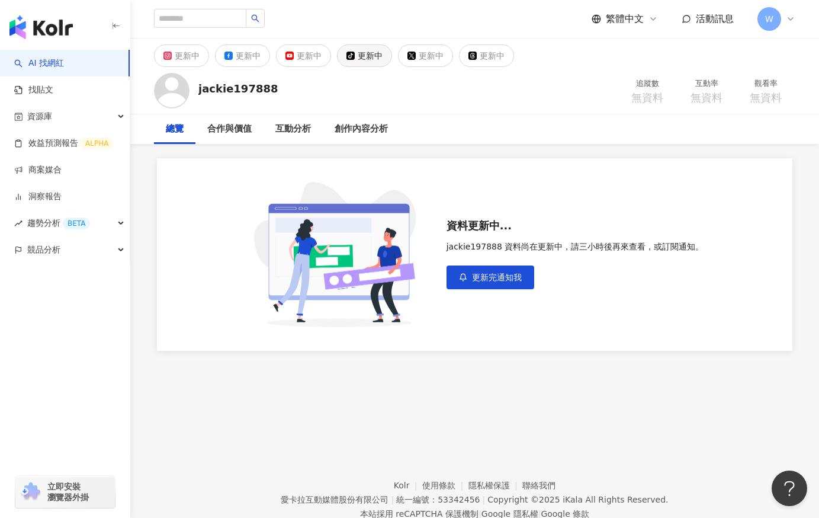
click at [358, 65] on button "tiktok-icon 更新中" at bounding box center [364, 55] width 55 height 23
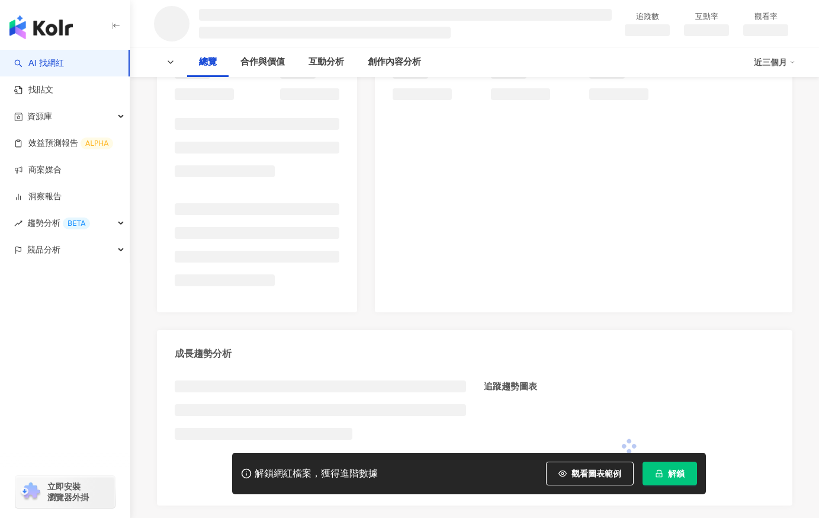
scroll to position [178, 0]
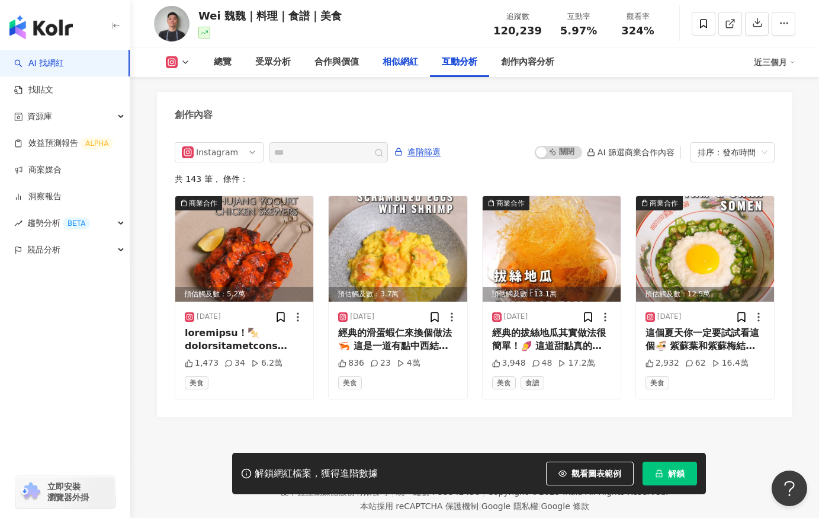
click at [409, 57] on div "相似網紅" at bounding box center [401, 62] width 36 height 14
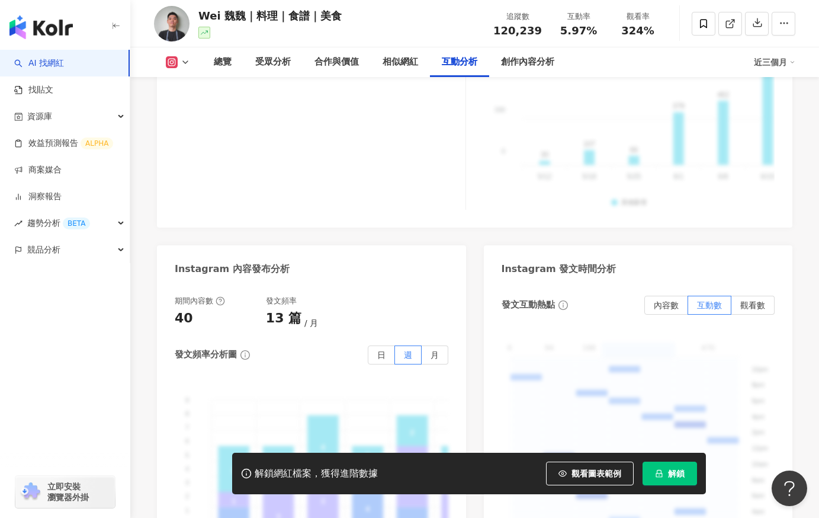
scroll to position [2844, 0]
drag, startPoint x: 498, startPoint y: 35, endPoint x: 541, endPoint y: 34, distance: 42.6
click at [541, 34] on div "120,239" at bounding box center [517, 31] width 49 height 12
copy span "120,239"
click at [711, 168] on div "990 990 660 660 330 330 0 0 30 107 66 379 462 828 357 193 827 49 135 218 153 41…" at bounding box center [629, 110] width 291 height 200
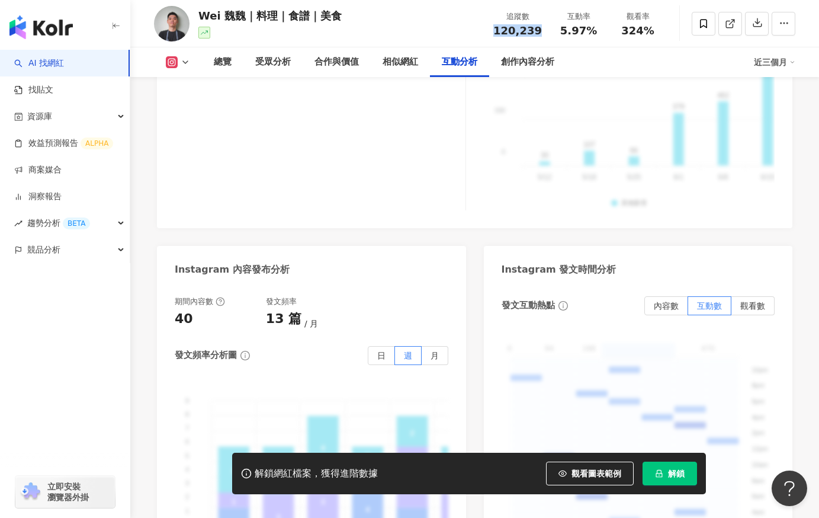
drag, startPoint x: 494, startPoint y: 30, endPoint x: 541, endPoint y: 33, distance: 47.5
click at [541, 33] on div "追蹤數 120,239" at bounding box center [517, 23] width 63 height 25
copy span "120,239"
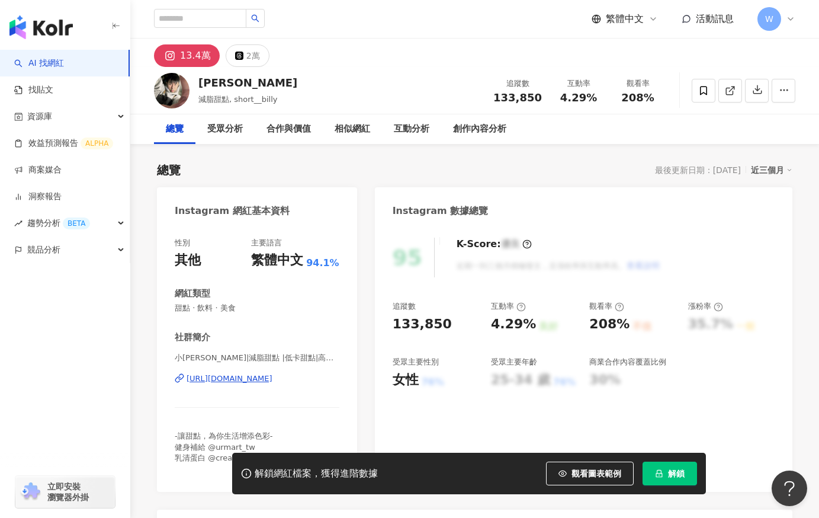
drag, startPoint x: 498, startPoint y: 98, endPoint x: 540, endPoint y: 96, distance: 42.7
click at [540, 96] on div "133,850" at bounding box center [517, 98] width 49 height 12
click at [723, 51] on div "13.4萬 2萬" at bounding box center [474, 52] width 689 height 28
click at [246, 63] on div "2萬" at bounding box center [253, 55] width 14 height 17
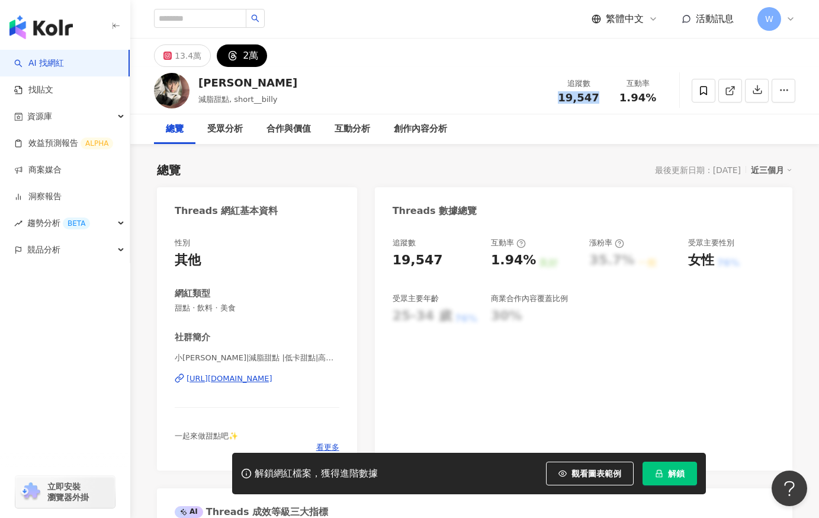
drag, startPoint x: 555, startPoint y: 97, endPoint x: 595, endPoint y: 98, distance: 39.7
click at [595, 98] on div "追蹤數 19,547" at bounding box center [578, 90] width 59 height 25
copy span "19,547"
